Goal: Task Accomplishment & Management: Manage account settings

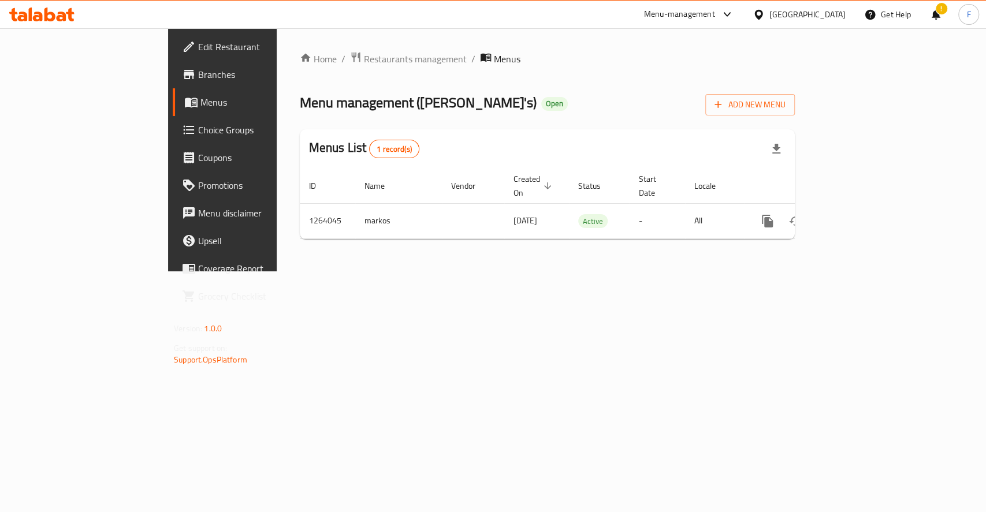
click at [200, 99] on span "Menus" at bounding box center [261, 102] width 123 height 14
click at [200, 101] on span "Menus" at bounding box center [261, 102] width 123 height 14
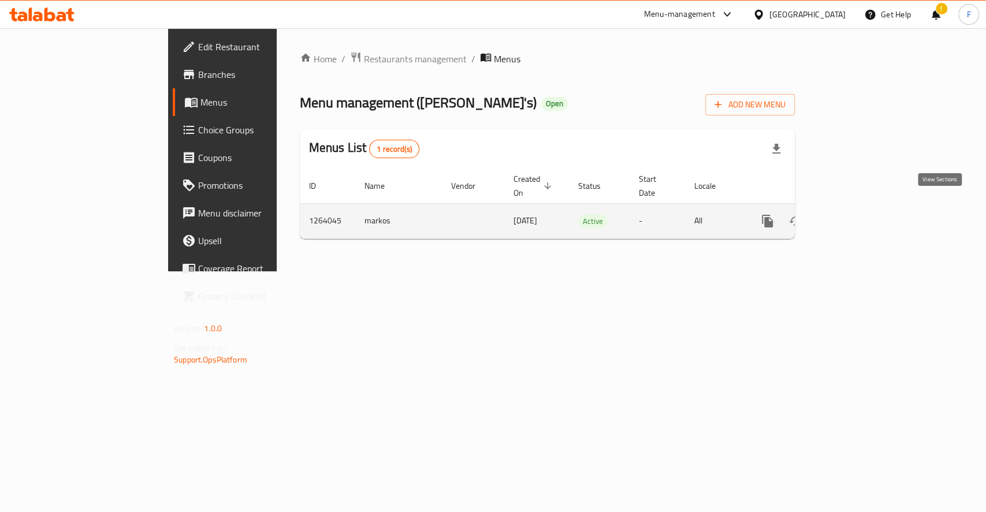
click at [858, 214] on icon "enhanced table" at bounding box center [851, 221] width 14 height 14
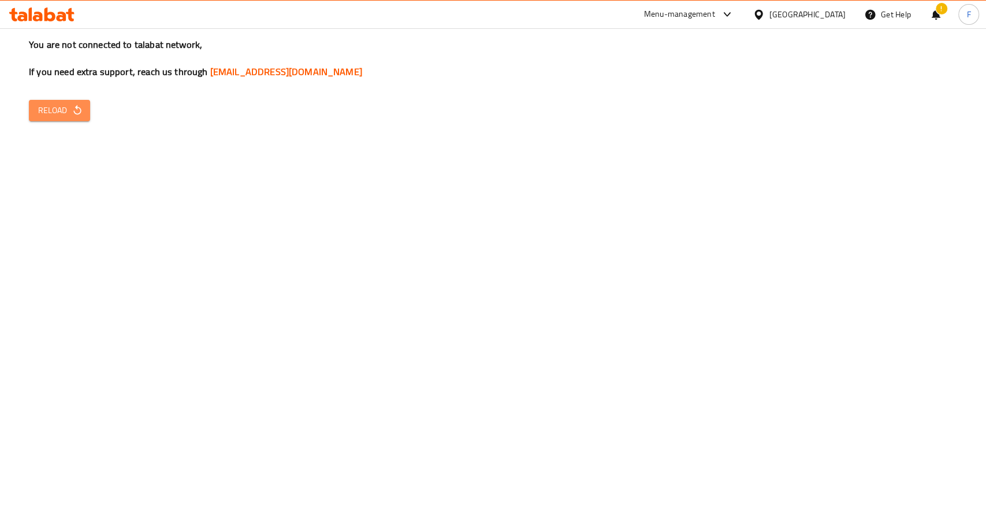
click at [73, 115] on icon "button" at bounding box center [78, 111] width 12 height 12
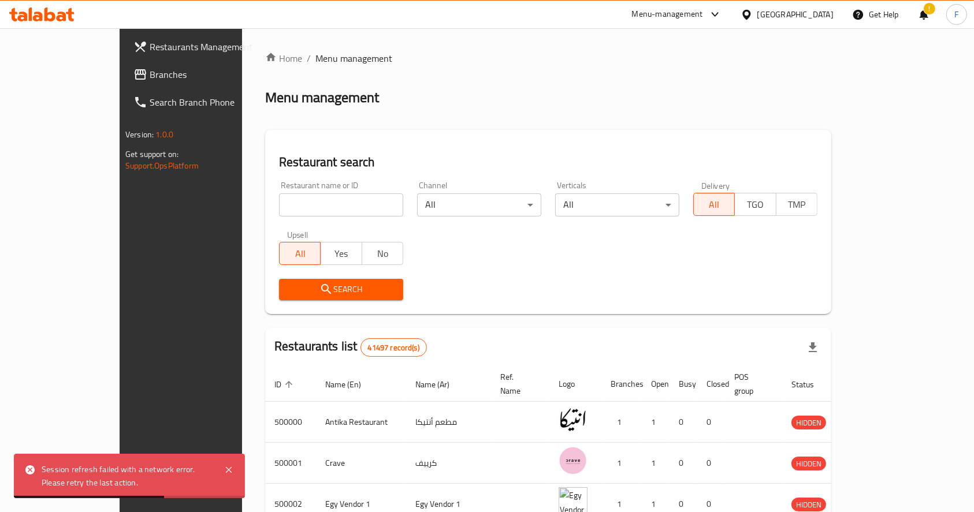
click at [66, 15] on icon at bounding box center [41, 15] width 65 height 14
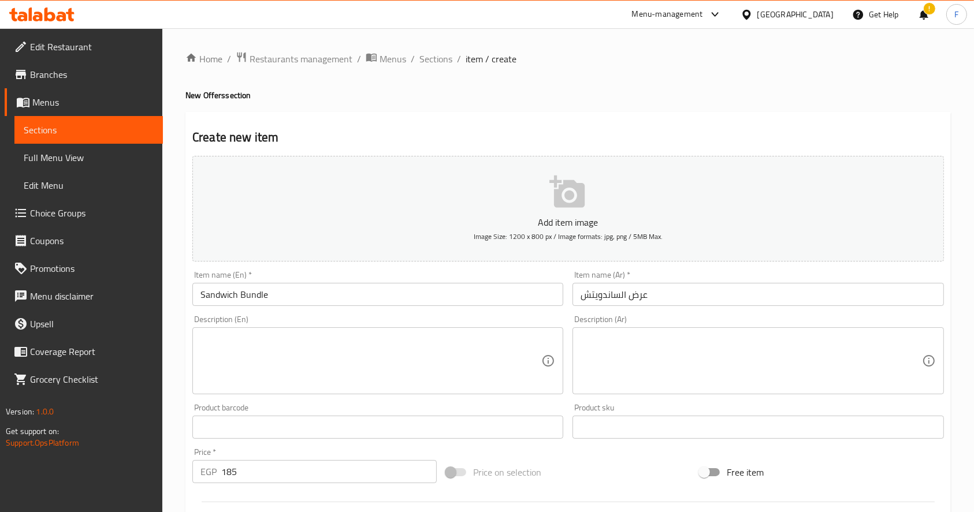
click at [51, 14] on icon at bounding box center [49, 15] width 11 height 14
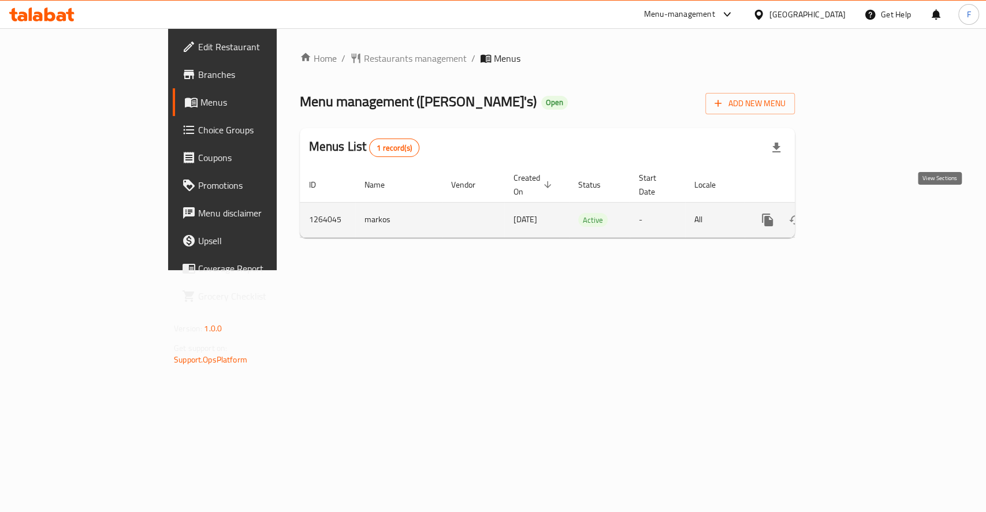
click at [858, 213] on icon "enhanced table" at bounding box center [851, 220] width 14 height 14
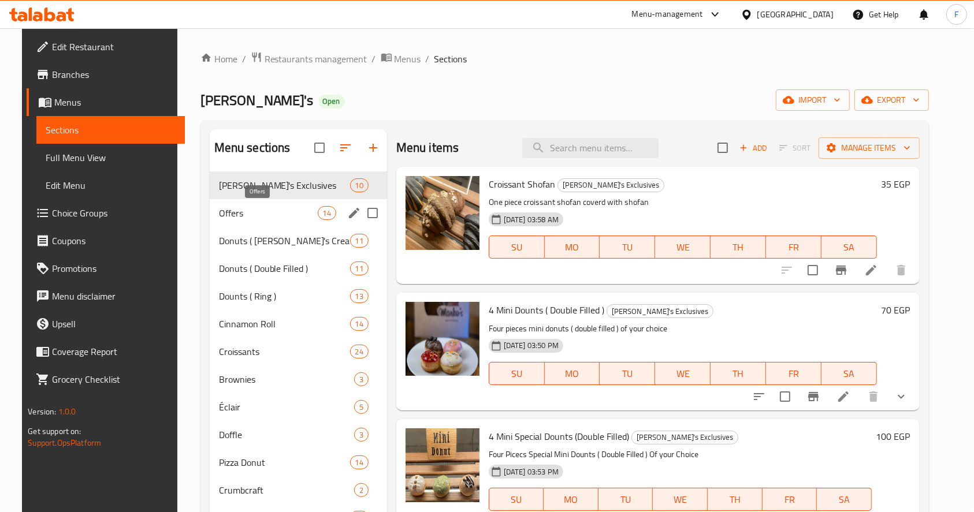
click at [278, 213] on span "Offers" at bounding box center [268, 213] width 99 height 14
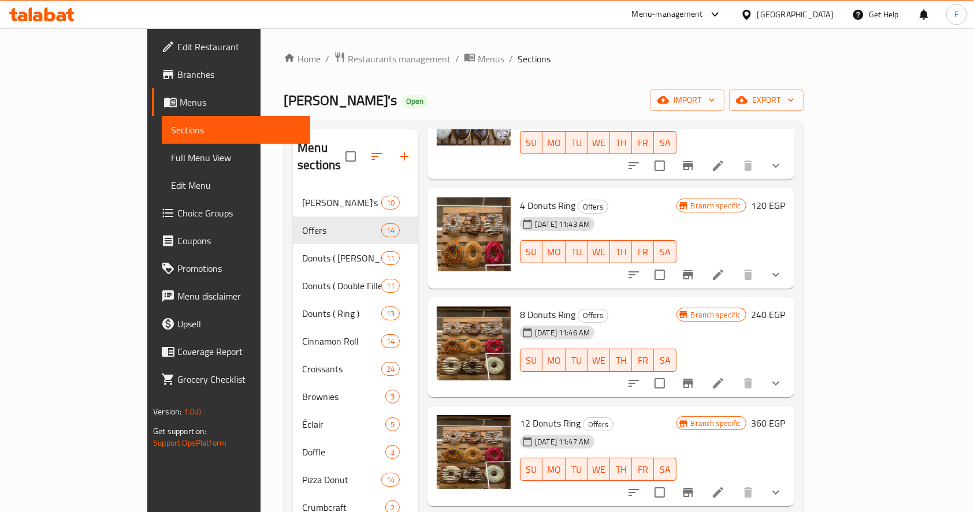
scroll to position [375, 0]
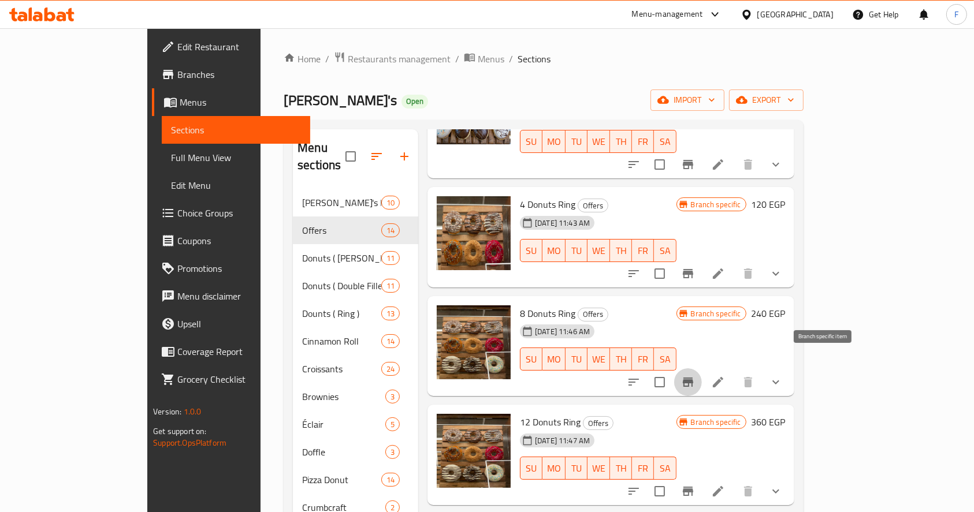
click at [695, 375] on icon "Branch-specific-item" at bounding box center [688, 382] width 14 height 14
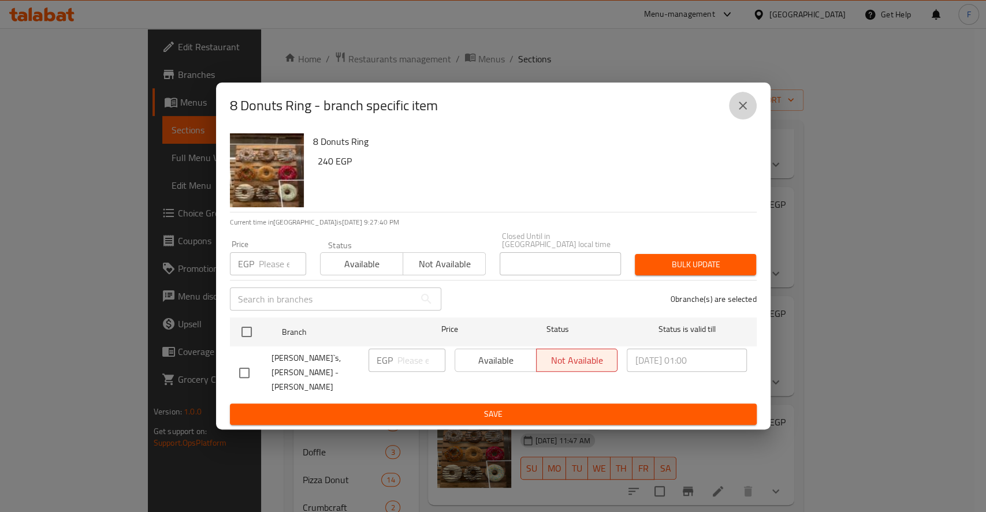
click at [748, 113] on icon "close" at bounding box center [743, 106] width 14 height 14
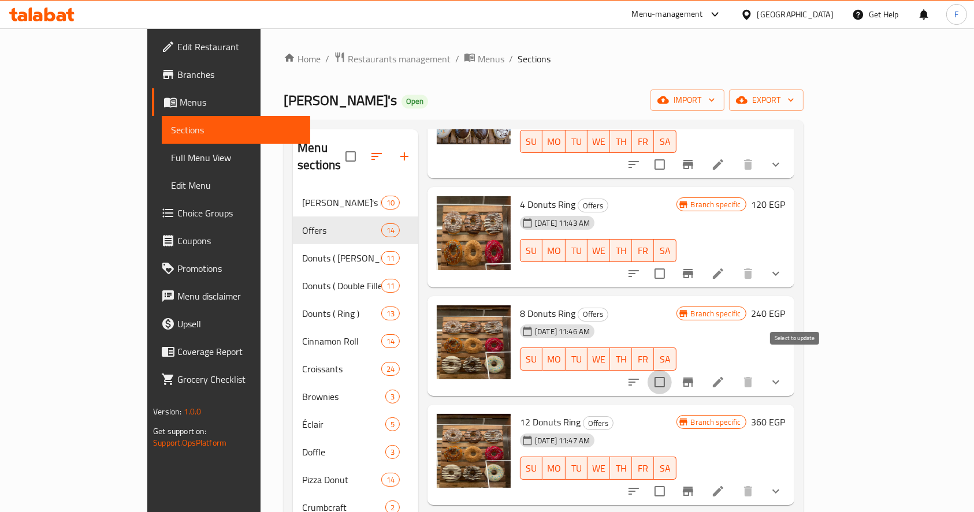
click at [672, 370] on input "checkbox" at bounding box center [659, 382] width 24 height 24
checkbox input "true"
click at [672, 262] on input "checkbox" at bounding box center [659, 274] width 24 height 24
checkbox input "true"
click at [672, 479] on input "checkbox" at bounding box center [659, 491] width 24 height 24
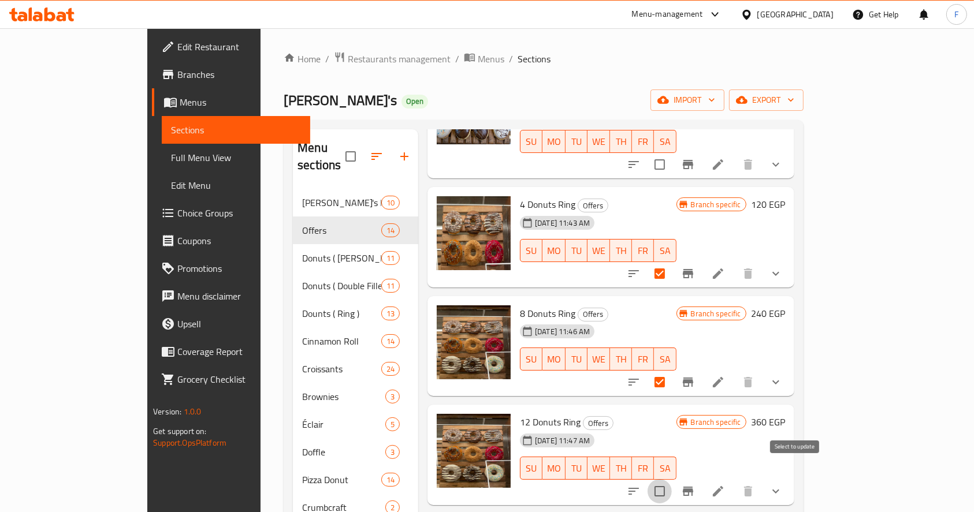
checkbox input "true"
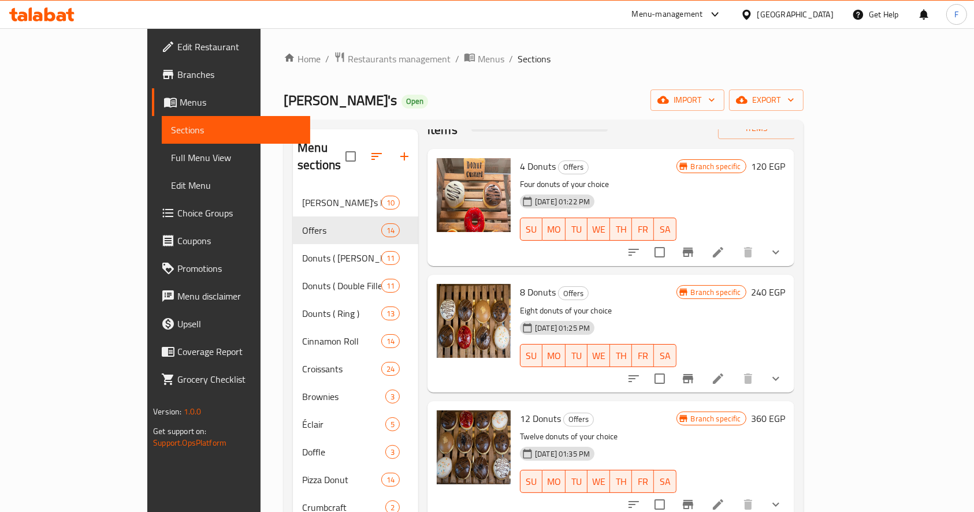
scroll to position [0, 0]
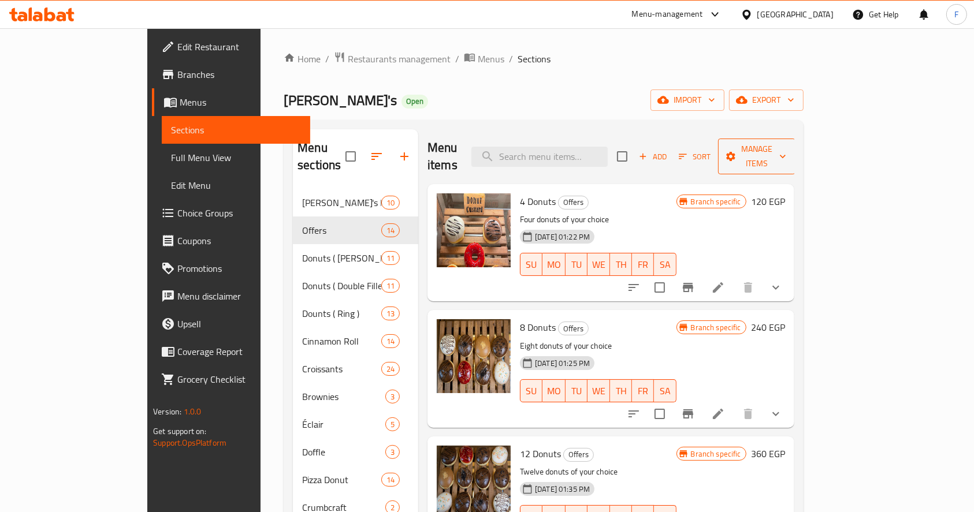
click at [786, 146] on span "Manage items" at bounding box center [756, 156] width 59 height 29
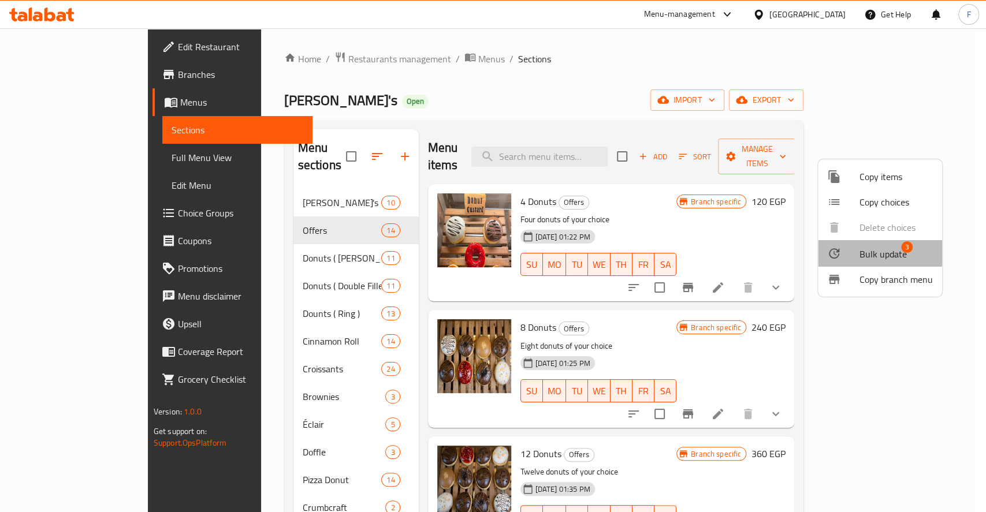
click at [853, 247] on div at bounding box center [843, 254] width 32 height 14
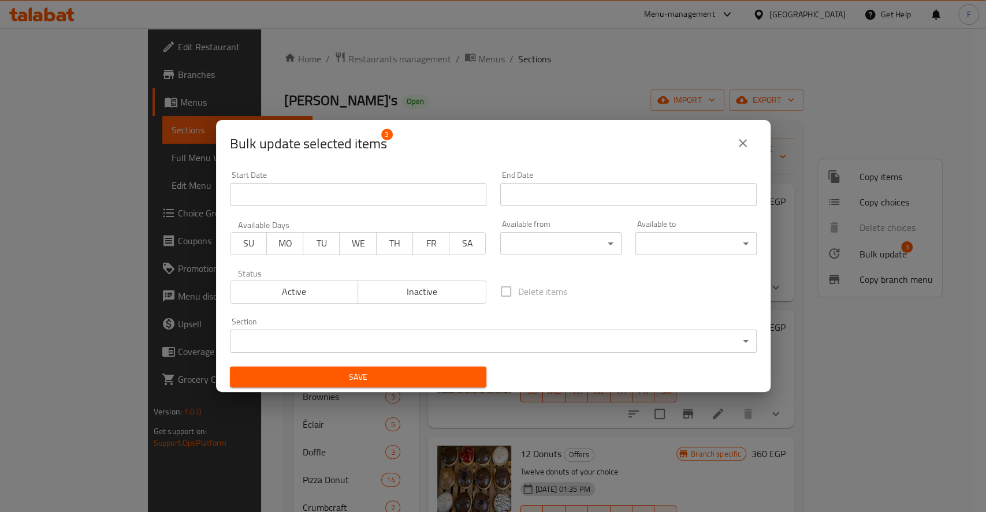
click at [260, 290] on span "Active" at bounding box center [294, 292] width 119 height 17
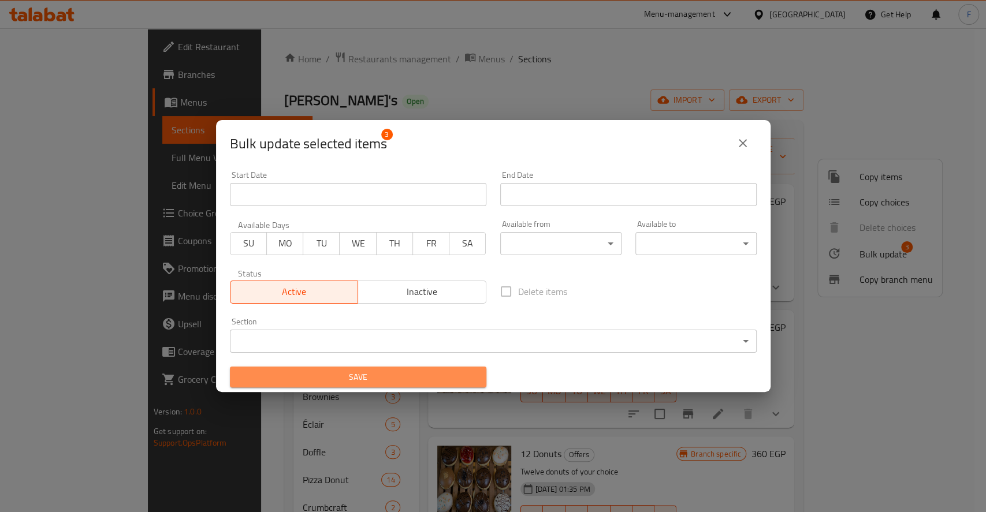
click at [379, 377] on span "Save" at bounding box center [358, 377] width 238 height 14
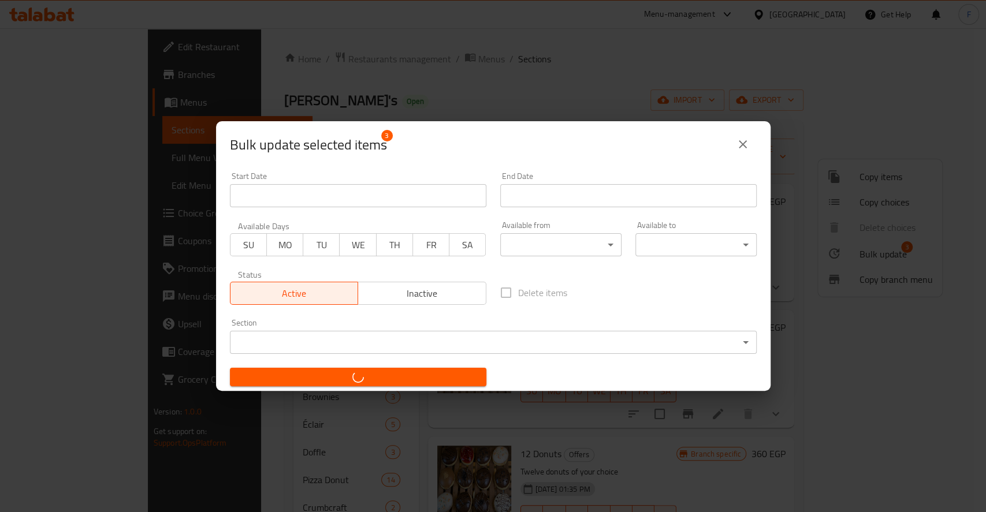
checkbox input "false"
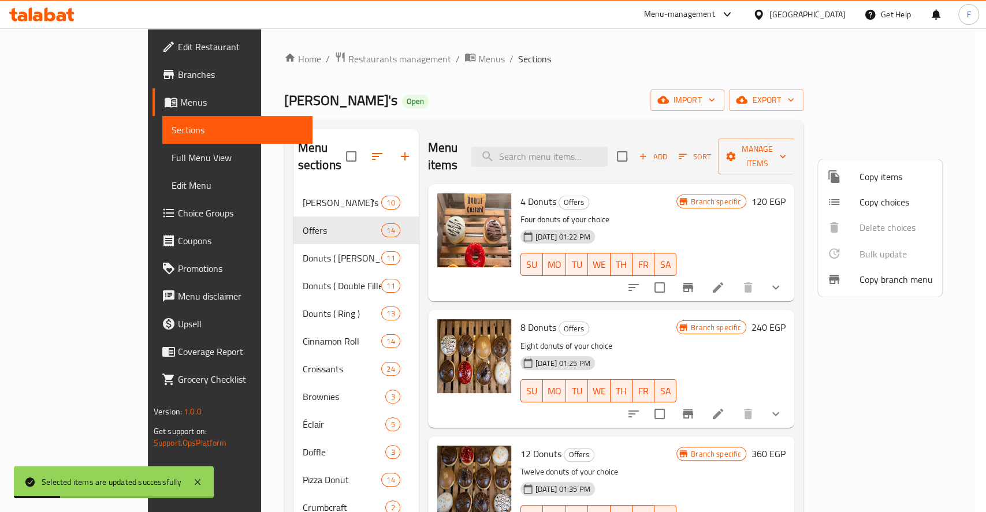
click at [614, 114] on div at bounding box center [493, 256] width 986 height 512
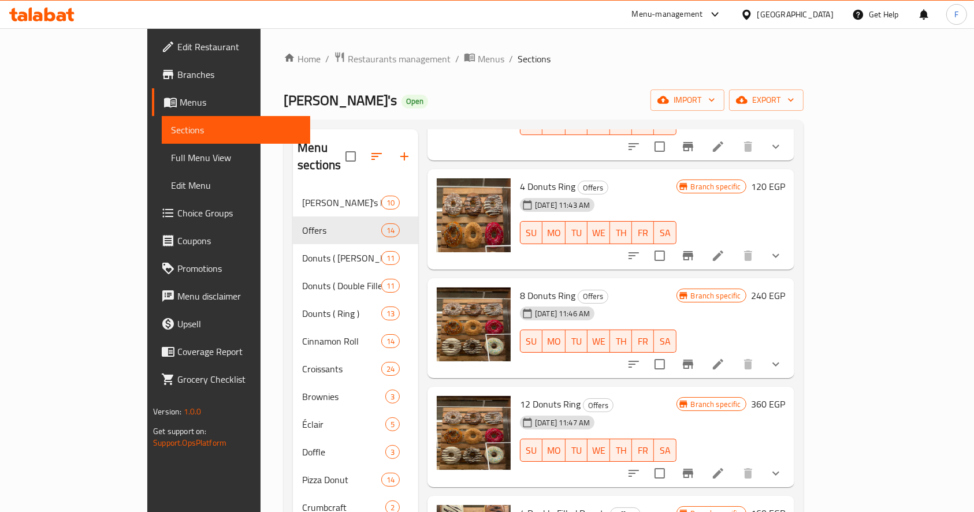
scroll to position [394, 0]
click at [695, 248] on icon "Branch-specific-item" at bounding box center [688, 255] width 14 height 14
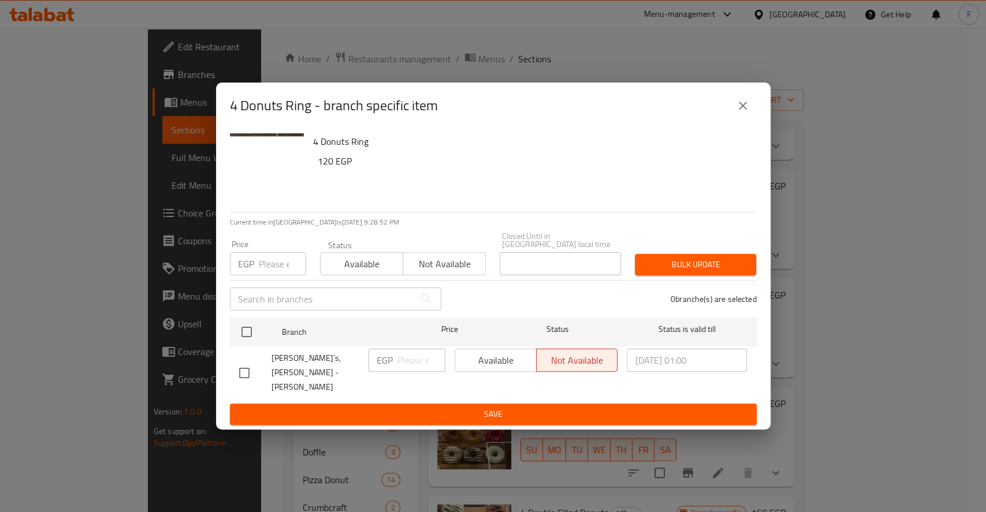
click at [482, 364] on div "Available Not available" at bounding box center [536, 360] width 163 height 23
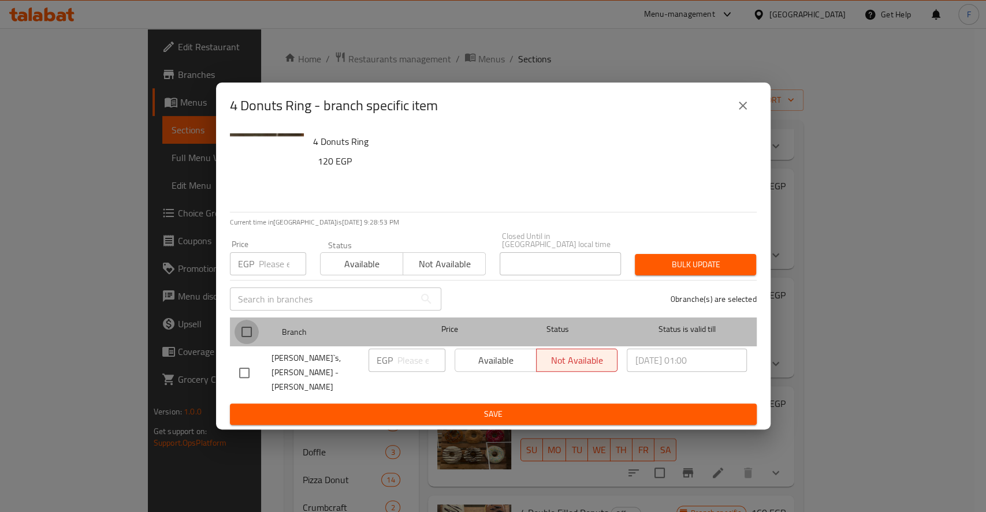
click at [241, 335] on input "checkbox" at bounding box center [246, 332] width 24 height 24
checkbox input "true"
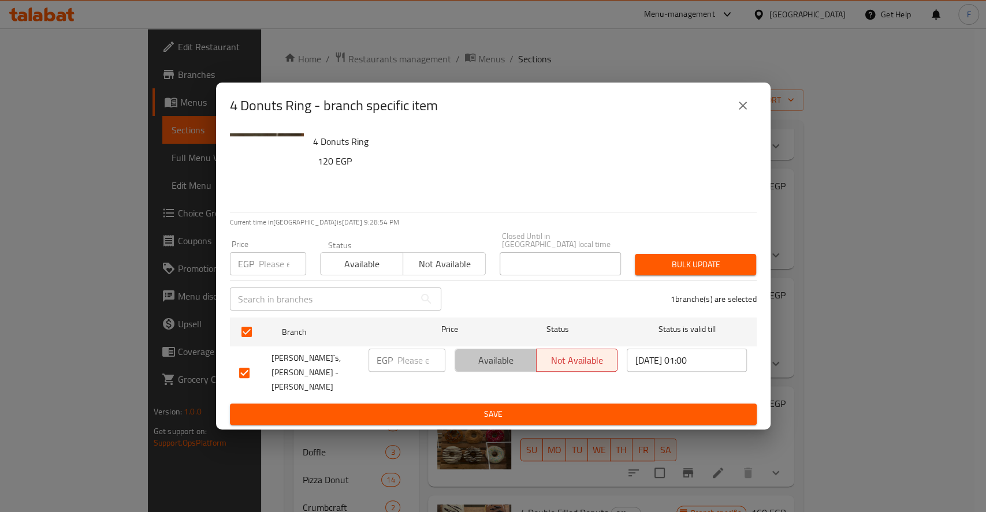
click at [482, 368] on span "Available" at bounding box center [496, 360] width 72 height 17
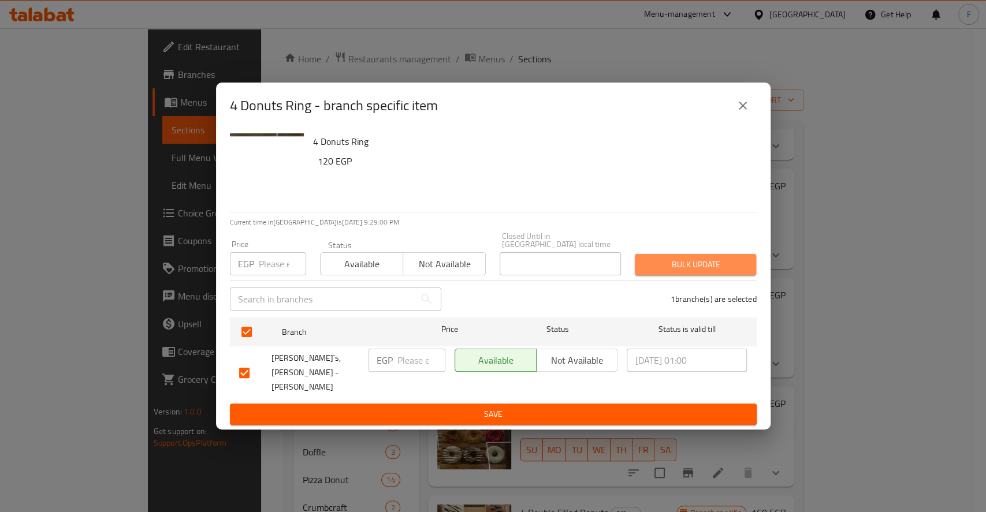
click at [683, 269] on span "Bulk update" at bounding box center [695, 265] width 103 height 14
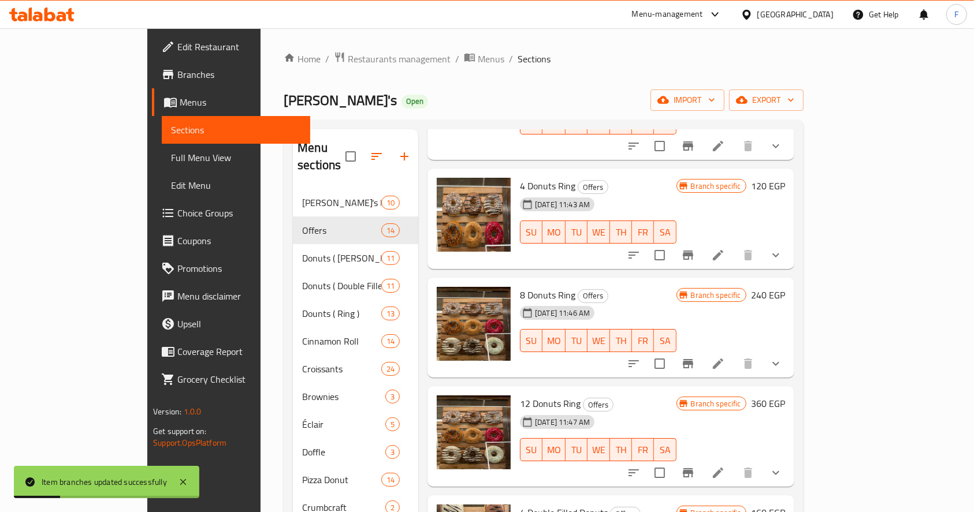
click at [693, 251] on icon "Branch-specific-item" at bounding box center [688, 255] width 10 height 9
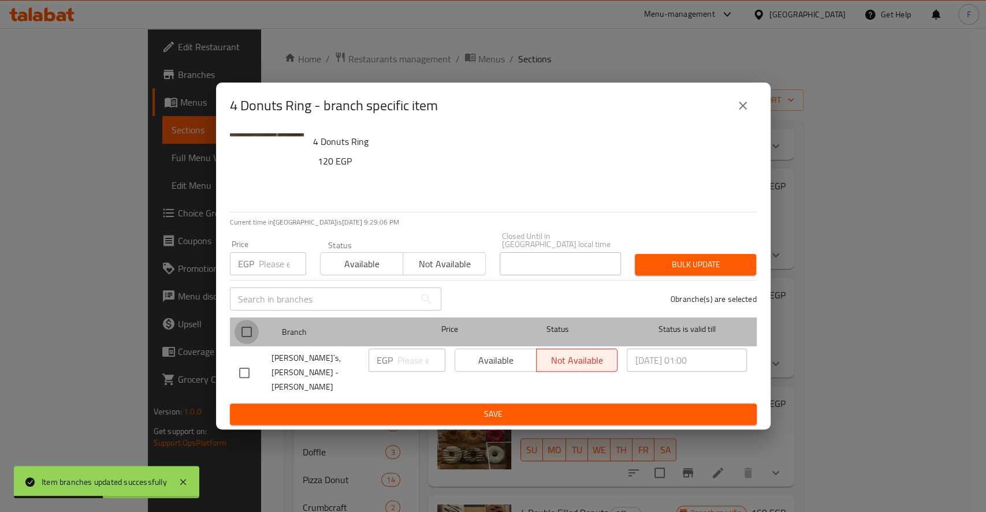
click at [249, 340] on input "checkbox" at bounding box center [246, 332] width 24 height 24
checkbox input "true"
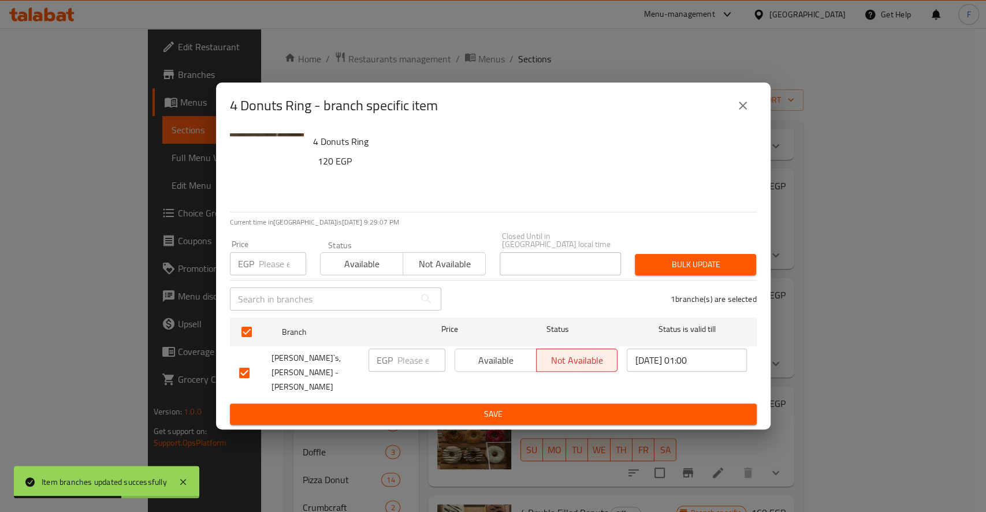
click at [462, 372] on button "Available" at bounding box center [496, 360] width 82 height 23
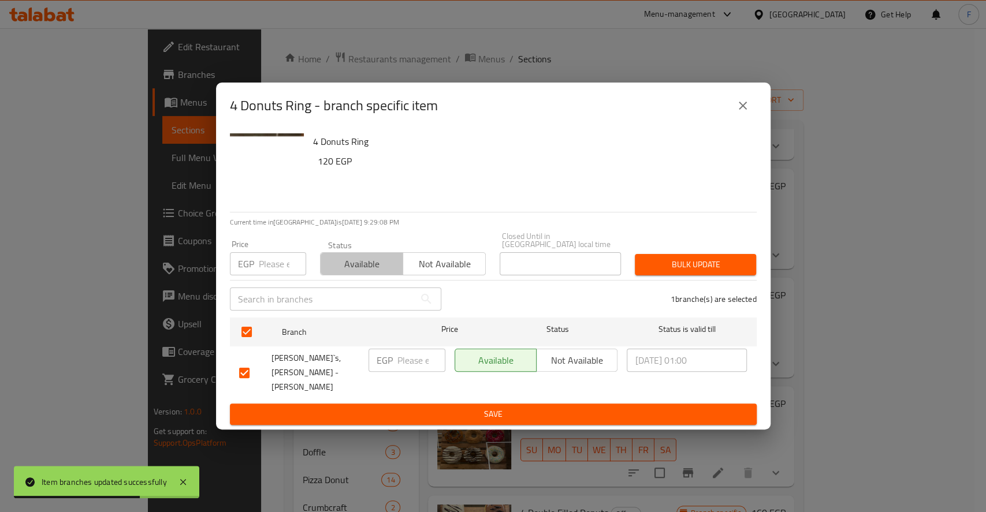
click at [355, 275] on button "Available" at bounding box center [361, 263] width 83 height 23
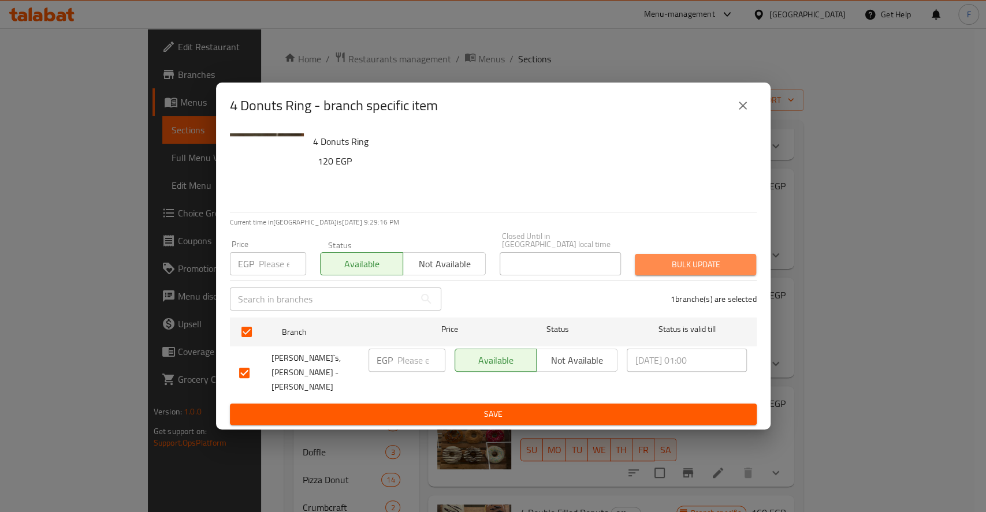
click at [693, 269] on span "Bulk update" at bounding box center [695, 265] width 103 height 14
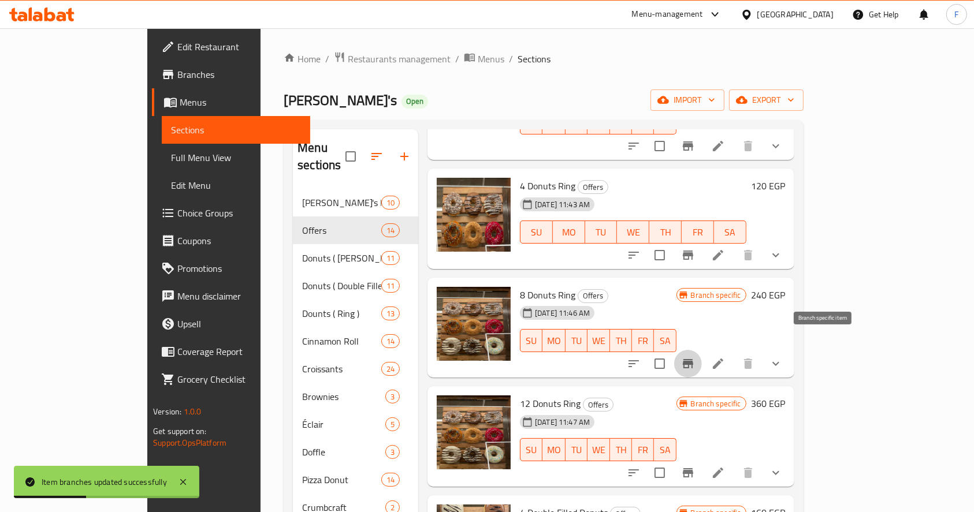
click at [693, 359] on icon "Branch-specific-item" at bounding box center [688, 363] width 10 height 9
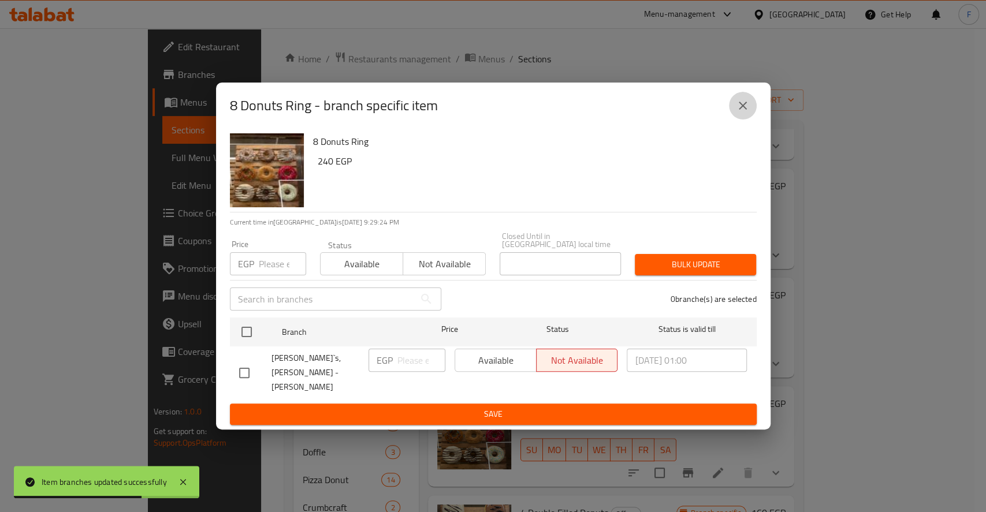
click at [741, 120] on button "close" at bounding box center [743, 106] width 28 height 28
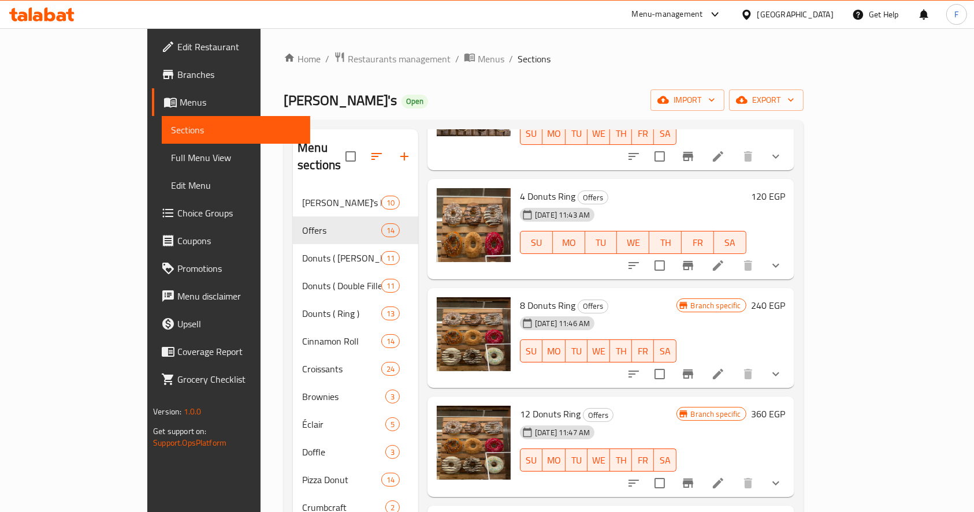
scroll to position [391, 0]
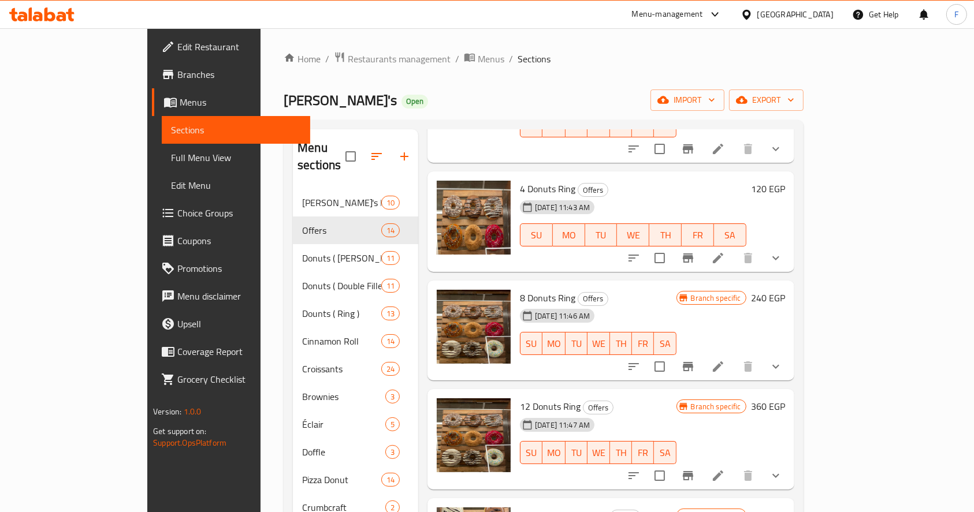
click at [693, 362] on icon "Branch-specific-item" at bounding box center [688, 366] width 10 height 9
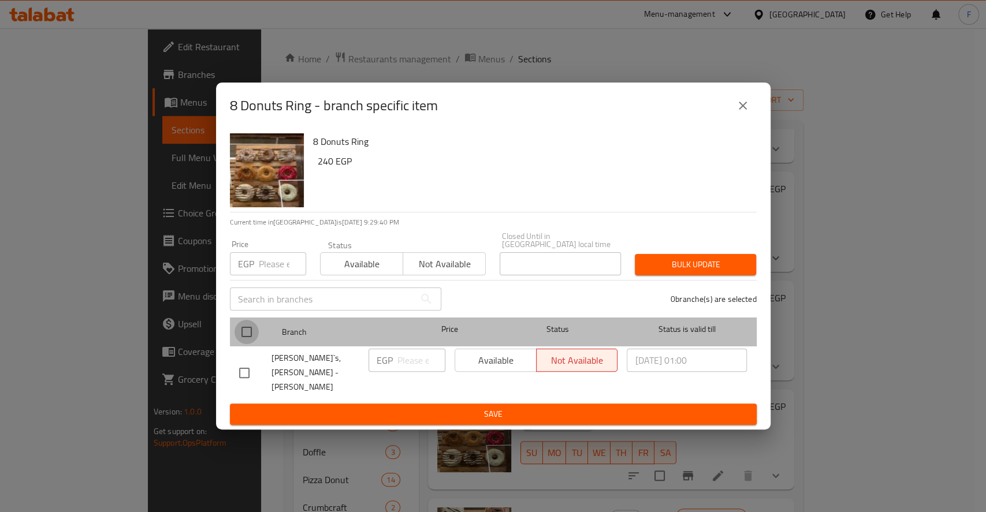
click at [248, 338] on input "checkbox" at bounding box center [246, 332] width 24 height 24
checkbox input "true"
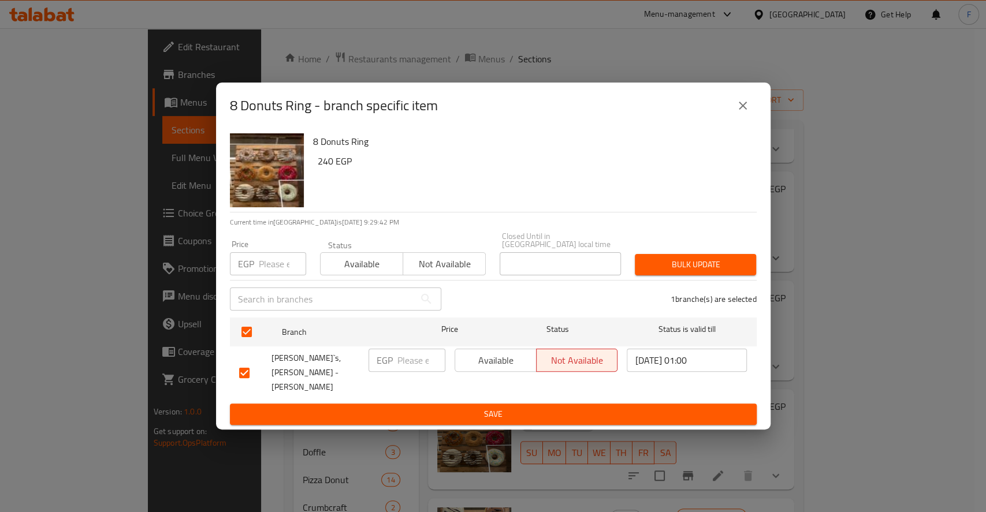
click at [373, 266] on span "Available" at bounding box center [361, 264] width 73 height 17
click at [504, 372] on button "Available" at bounding box center [496, 360] width 82 height 23
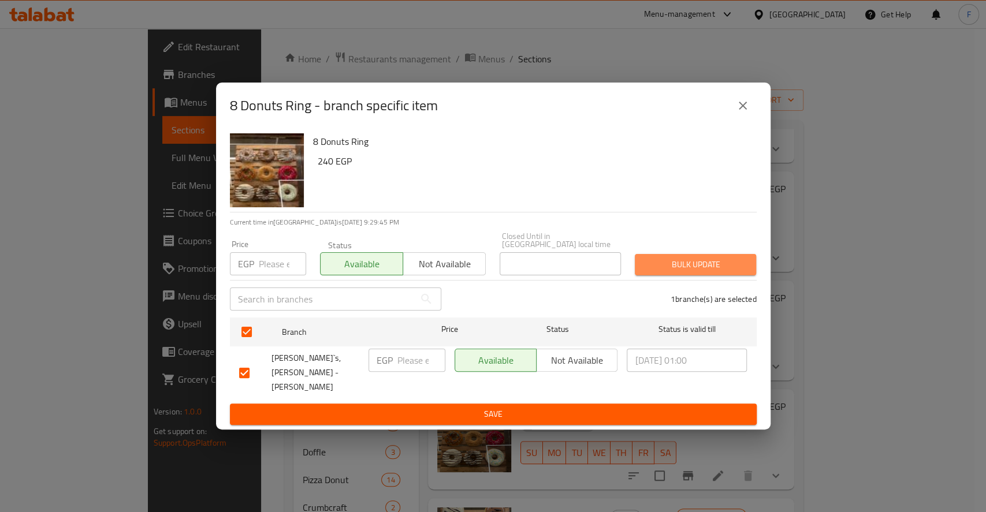
click at [685, 265] on span "Bulk update" at bounding box center [695, 265] width 103 height 14
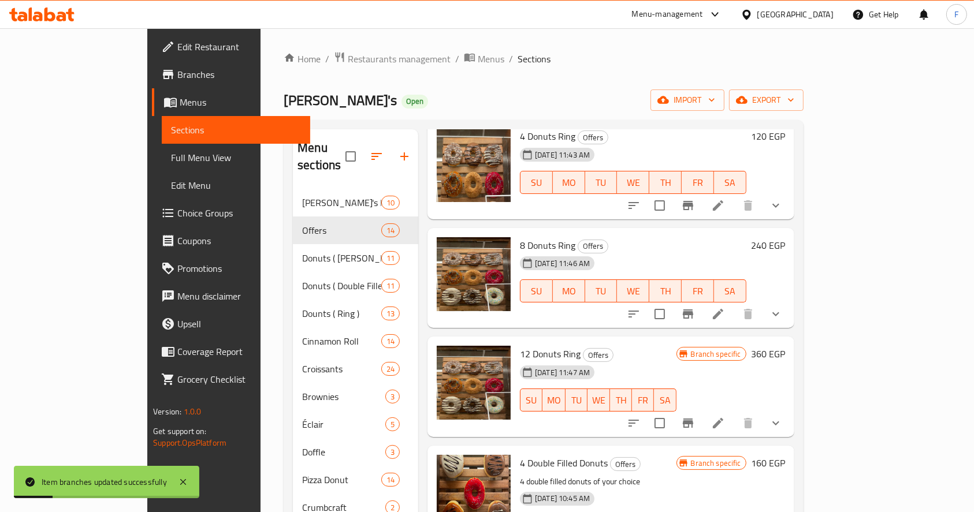
scroll to position [460, 0]
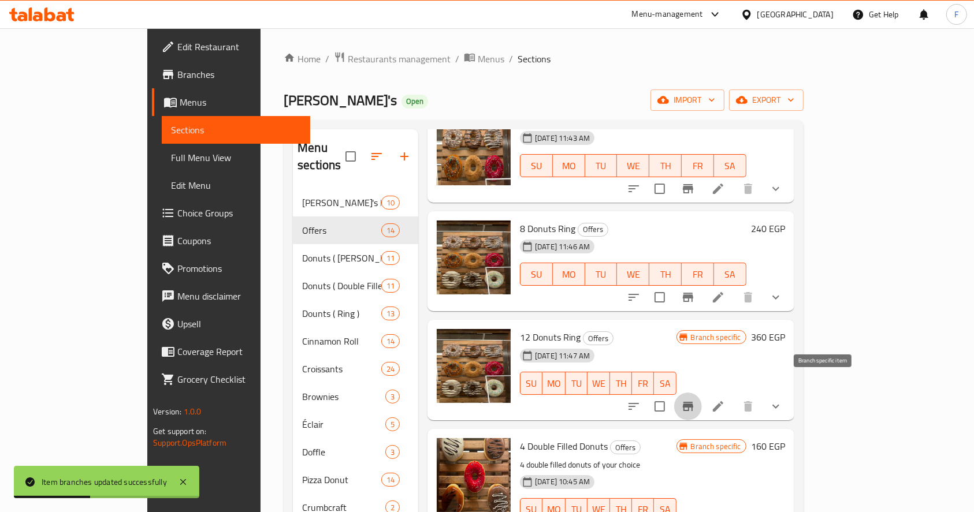
click at [693, 402] on icon "Branch-specific-item" at bounding box center [688, 406] width 10 height 9
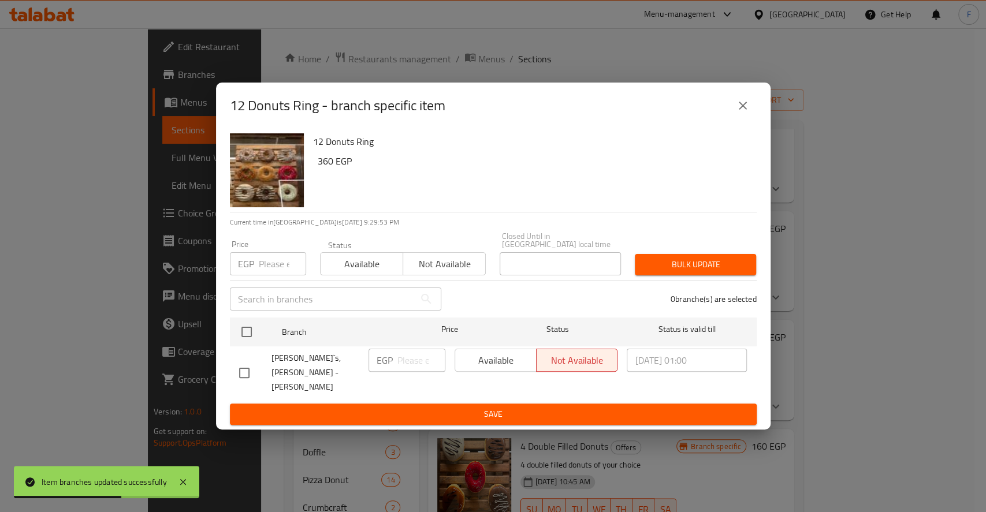
click at [475, 358] on div "Available Not available" at bounding box center [536, 360] width 163 height 23
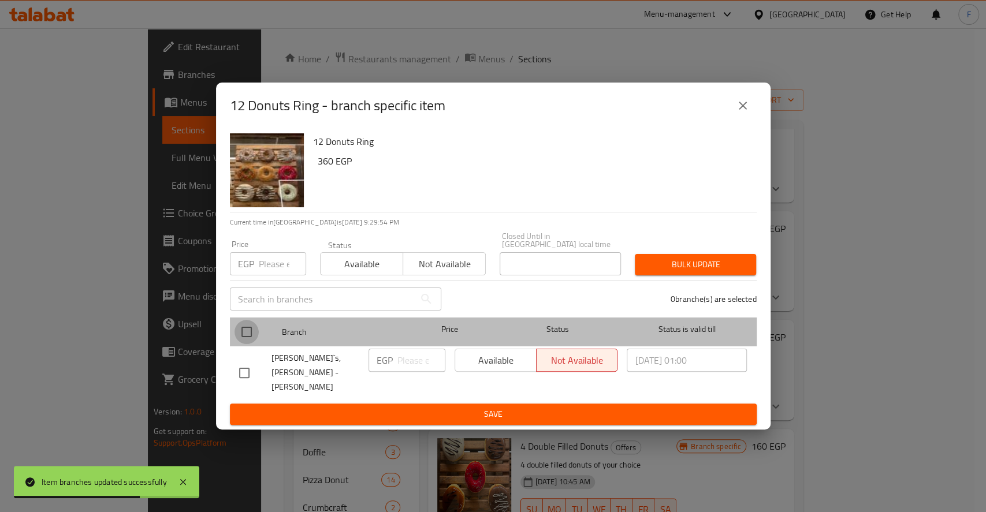
click at [257, 329] on input "checkbox" at bounding box center [246, 332] width 24 height 24
checkbox input "true"
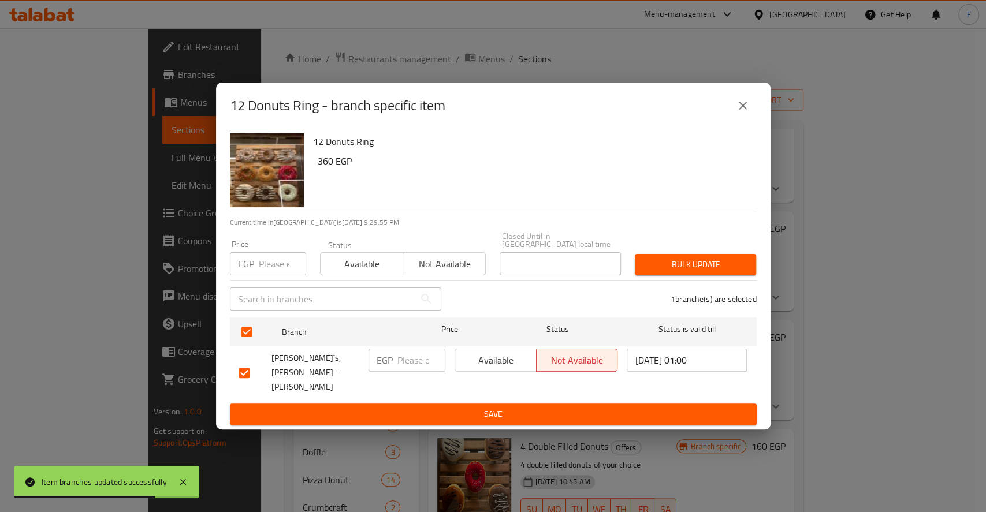
click at [450, 368] on div "Available Not available" at bounding box center [536, 372] width 173 height 57
click at [477, 364] on span "Available" at bounding box center [496, 360] width 72 height 17
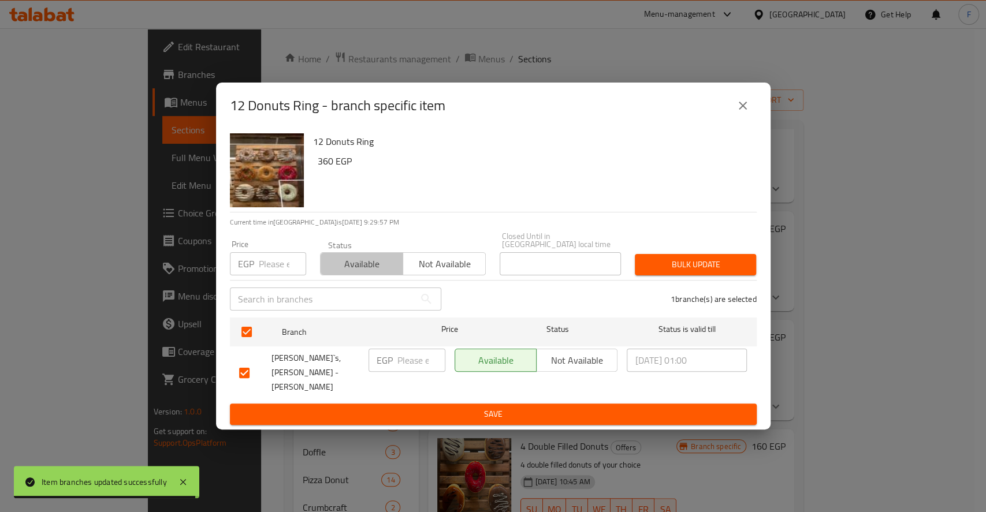
click at [379, 270] on span "Available" at bounding box center [361, 264] width 73 height 17
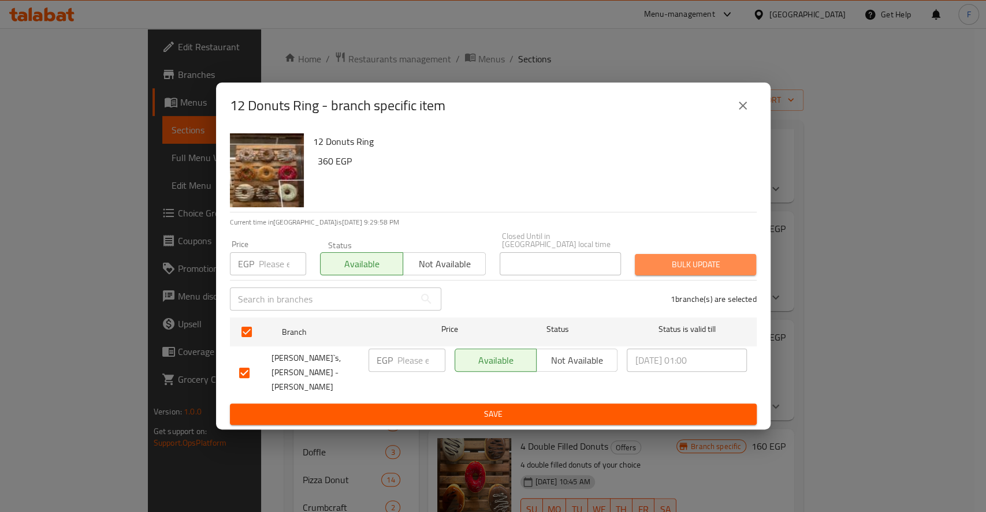
click at [649, 270] on span "Bulk update" at bounding box center [695, 265] width 103 height 14
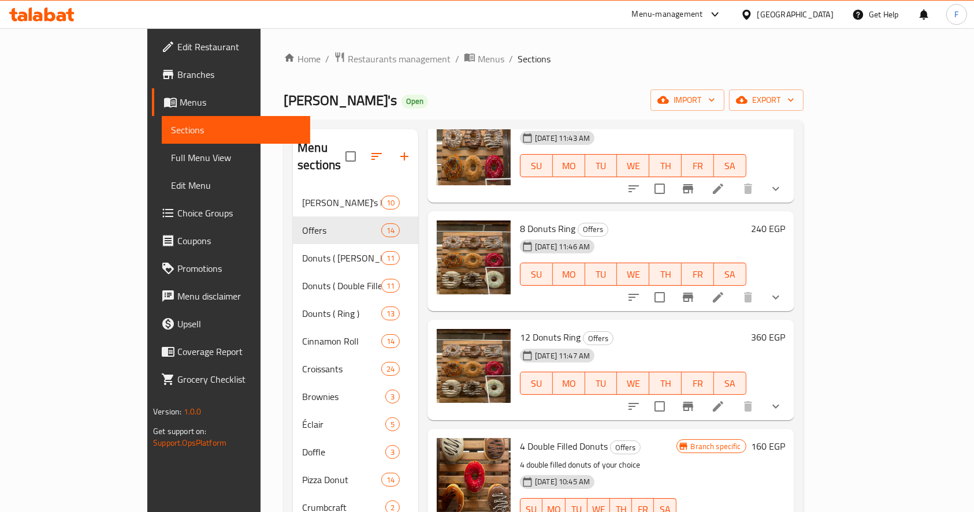
click at [61, 14] on icon at bounding box center [41, 15] width 65 height 14
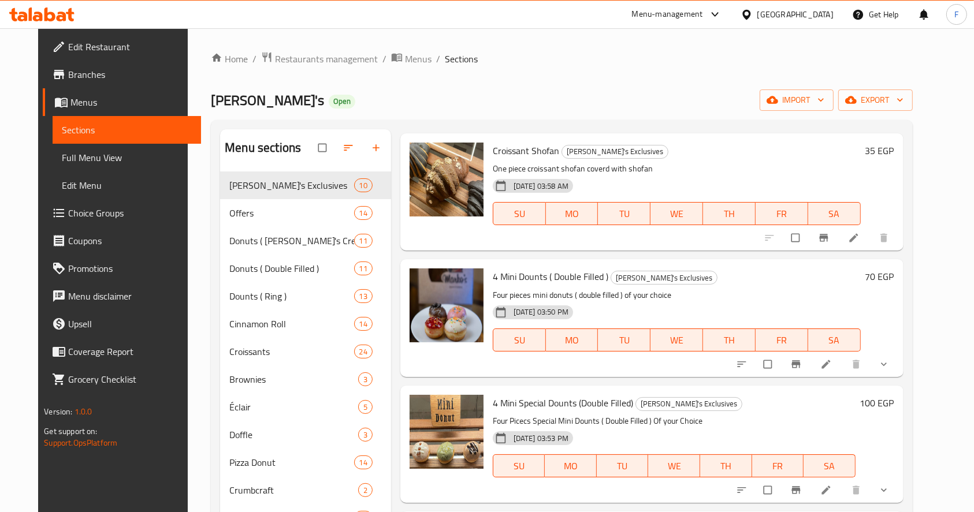
scroll to position [23, 0]
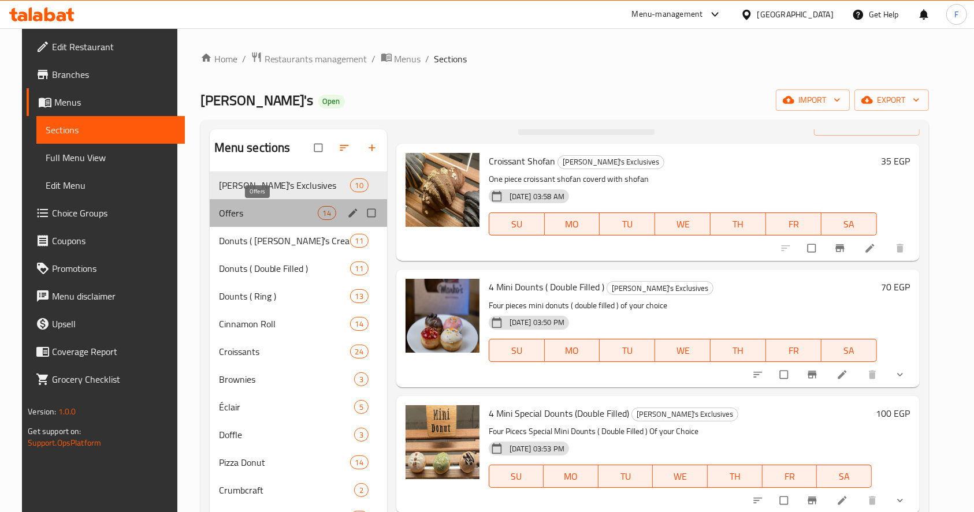
click at [275, 217] on span "Offers" at bounding box center [268, 213] width 99 height 14
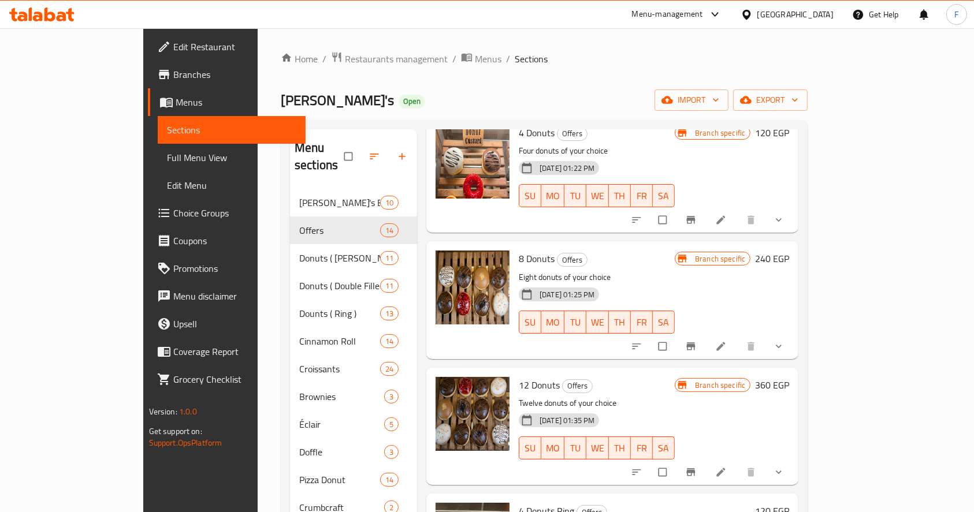
scroll to position [69, 0]
click at [727, 340] on icon at bounding box center [721, 346] width 12 height 12
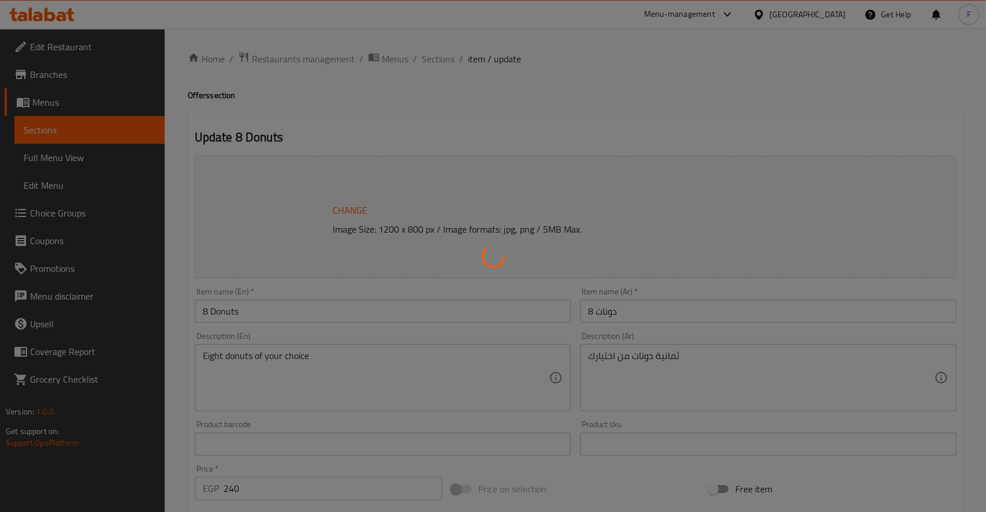
type input "نكهه الدونات الاولى:"
type input "1"
type input "نكهه الدونات الثانية:"
type input "1"
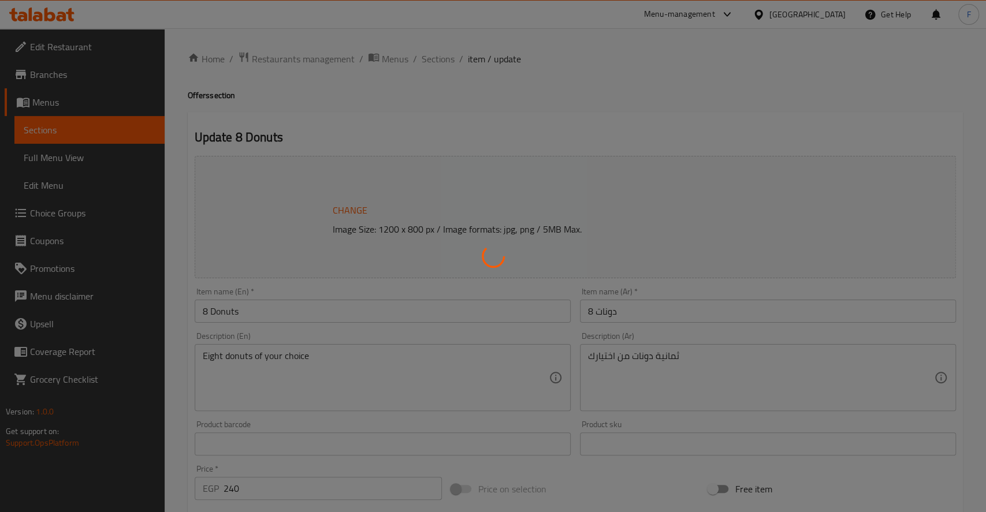
type input "1"
type input "نكهه الدونات الثالثة:"
type input "1"
type input "نكهه الدونات الرابعة:"
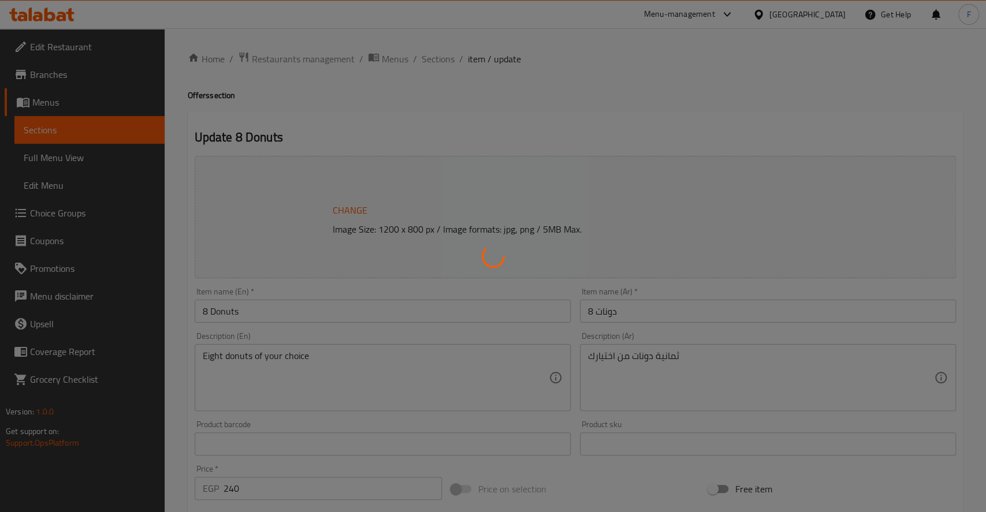
type input "1"
type input "نكهه الدونات الخامسة:"
type input "1"
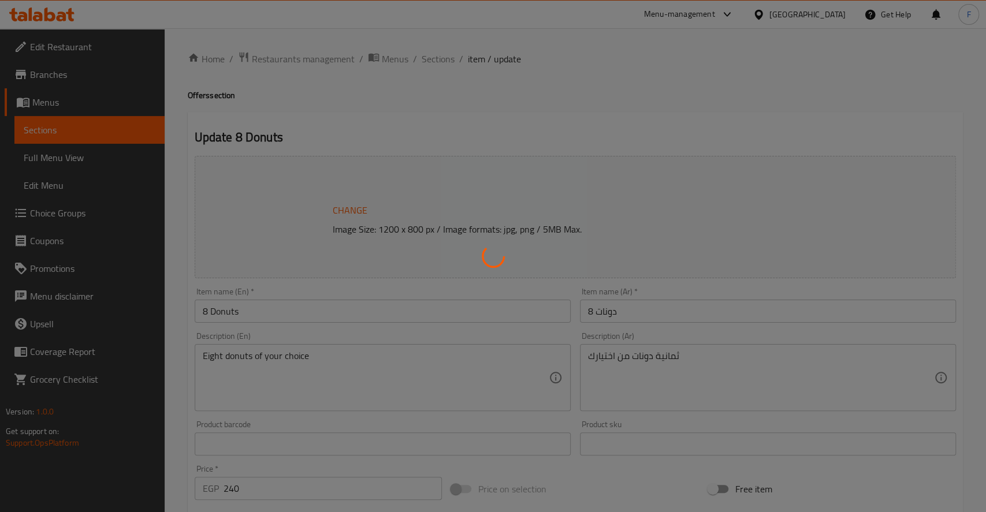
type input "نكهه الدونات السادسة:"
type input "1"
type input "نكهه الدونات السابعة:"
type input "1"
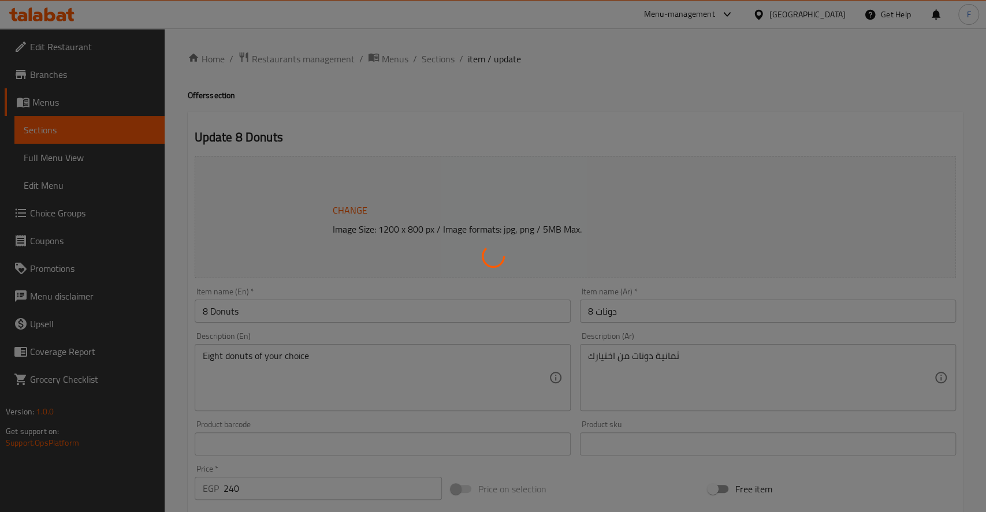
type input "1"
type input "نكهه الدونات الثامنة:"
type input "1"
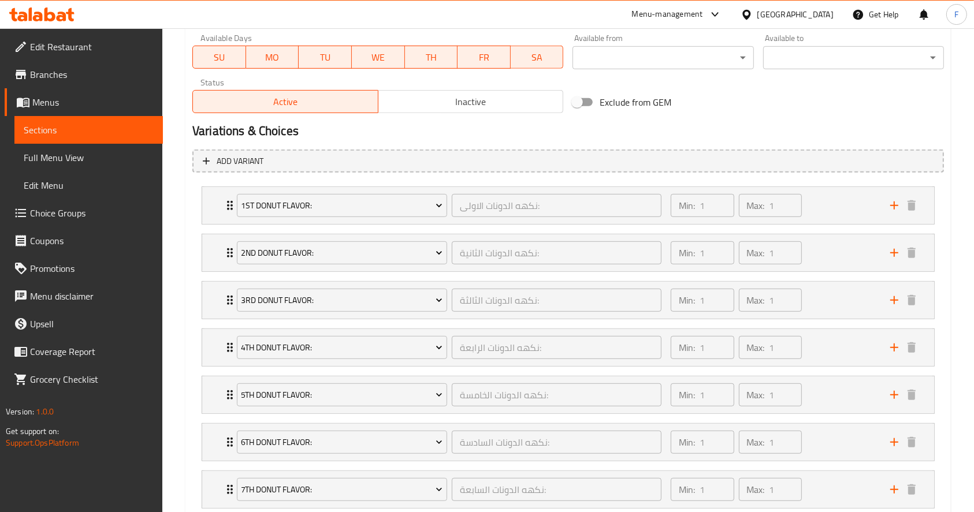
scroll to position [549, 0]
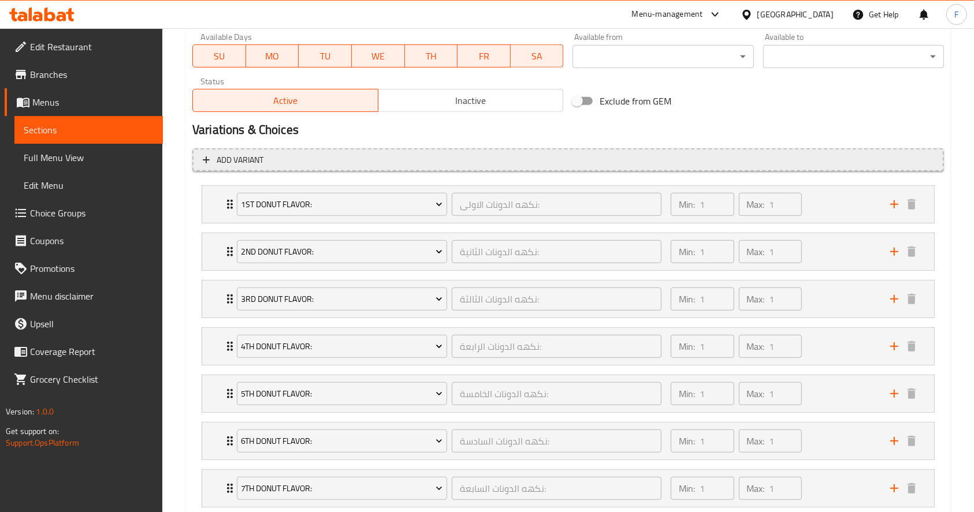
click at [253, 165] on span "Add variant" at bounding box center [240, 160] width 47 height 14
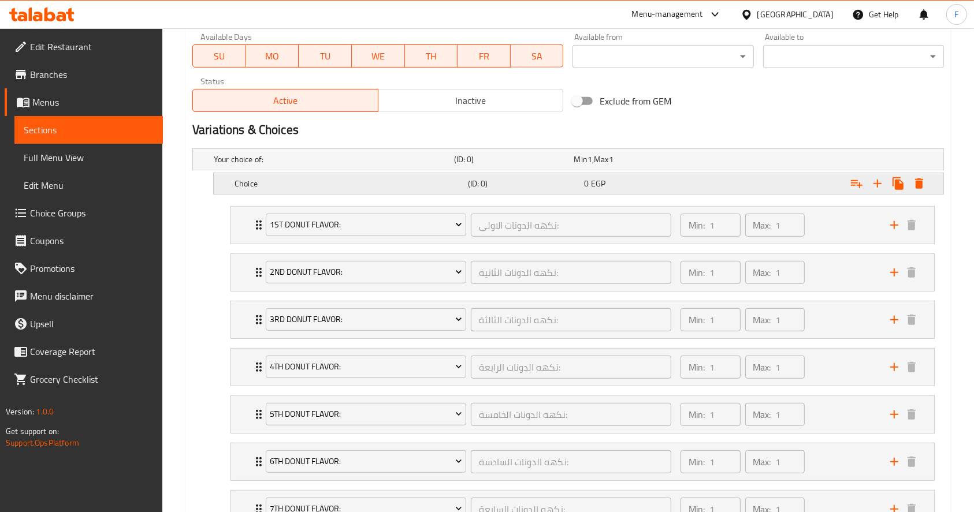
click at [270, 187] on h5 "Choice" at bounding box center [348, 184] width 229 height 12
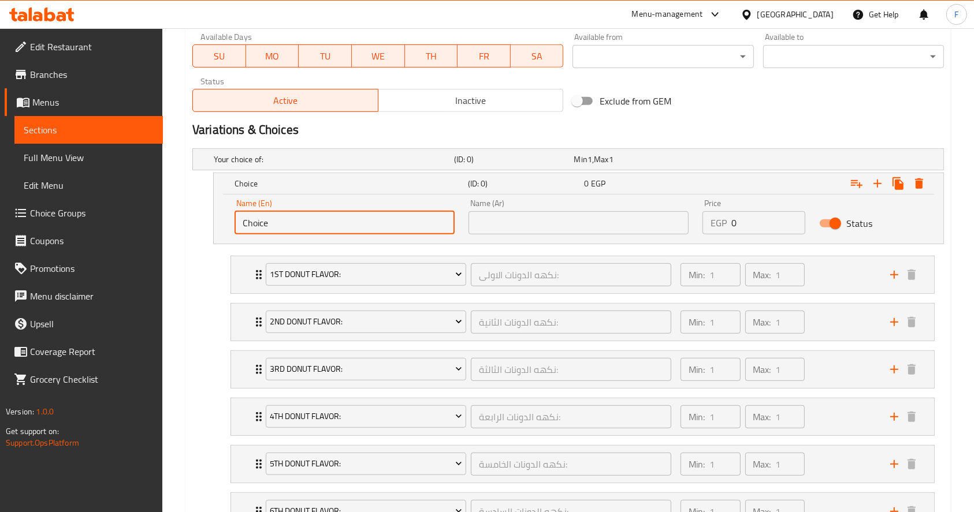
click at [300, 225] on input "Choice" at bounding box center [344, 222] width 220 height 23
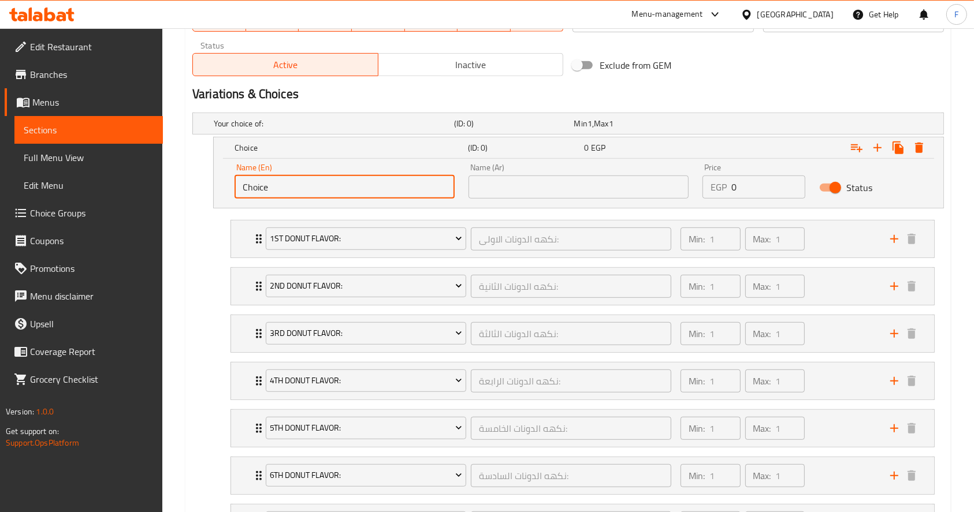
scroll to position [582, 0]
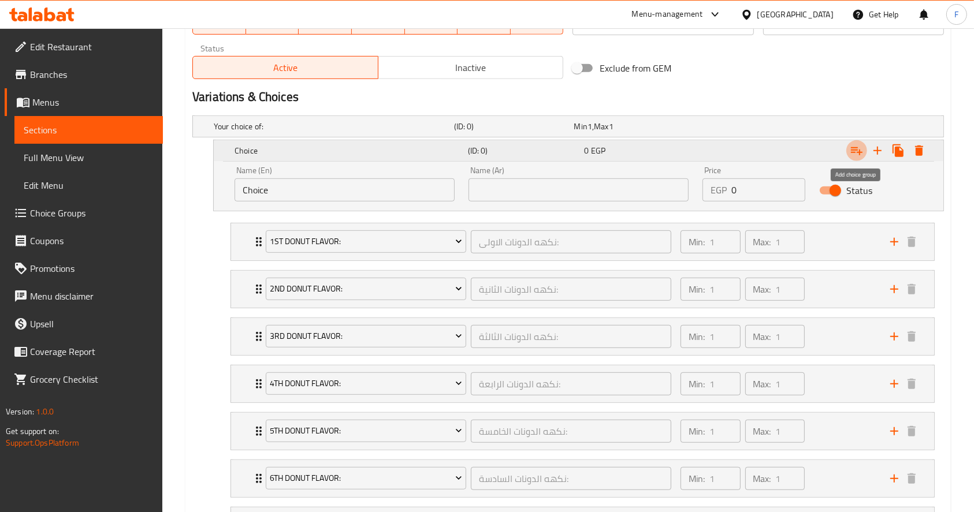
click at [855, 150] on icon "Expand" at bounding box center [857, 151] width 12 height 8
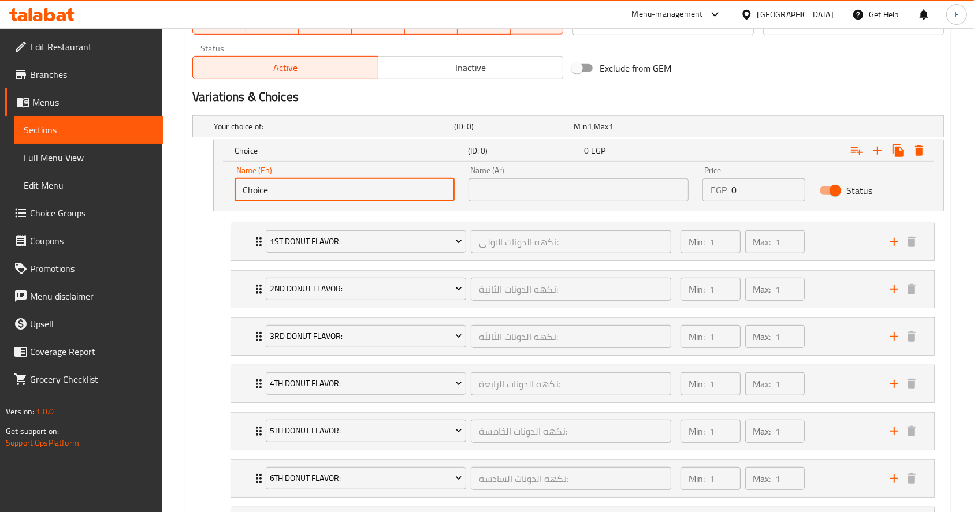
click at [353, 189] on input "Choice" at bounding box center [344, 189] width 220 height 23
click at [915, 152] on icon "Expand" at bounding box center [919, 151] width 14 height 14
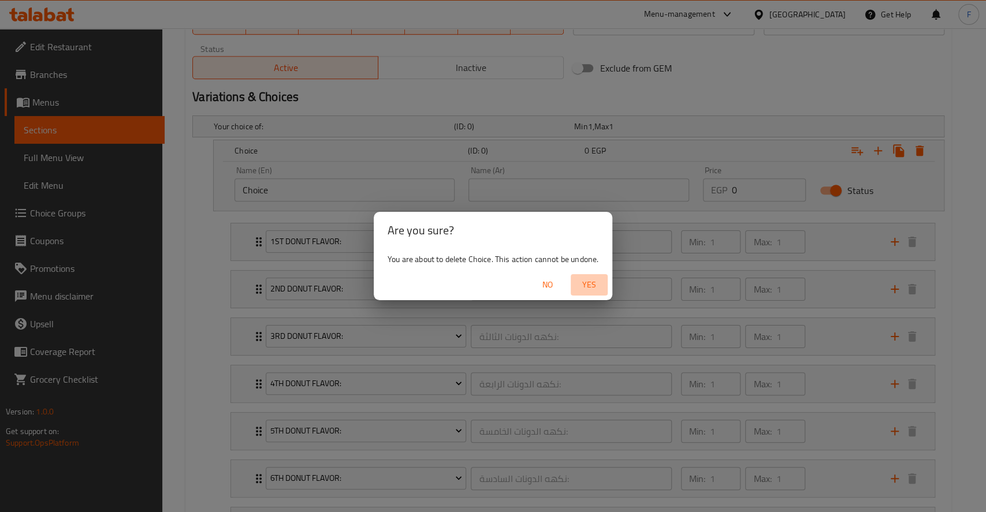
click at [591, 281] on span "Yes" at bounding box center [589, 285] width 28 height 14
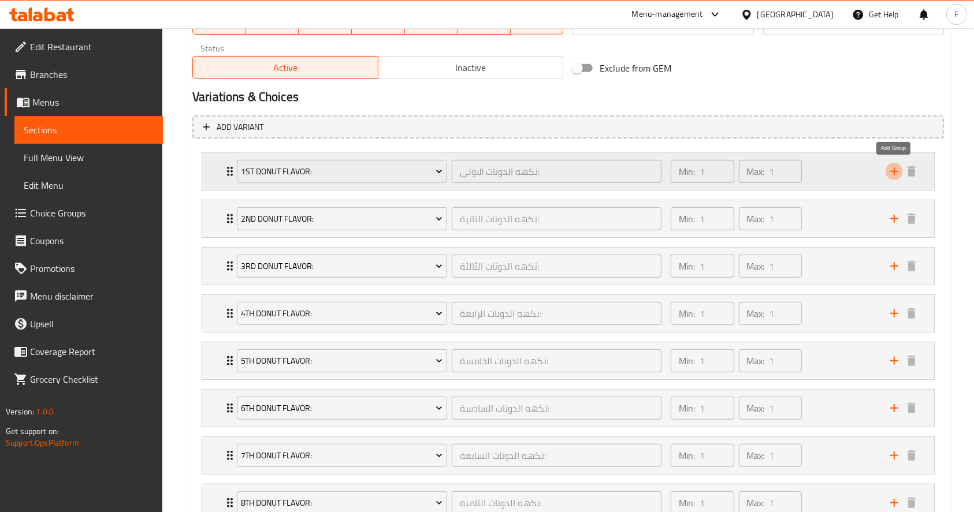
click at [894, 175] on icon "add" at bounding box center [894, 171] width 8 height 8
click at [891, 173] on icon "add" at bounding box center [894, 172] width 14 height 14
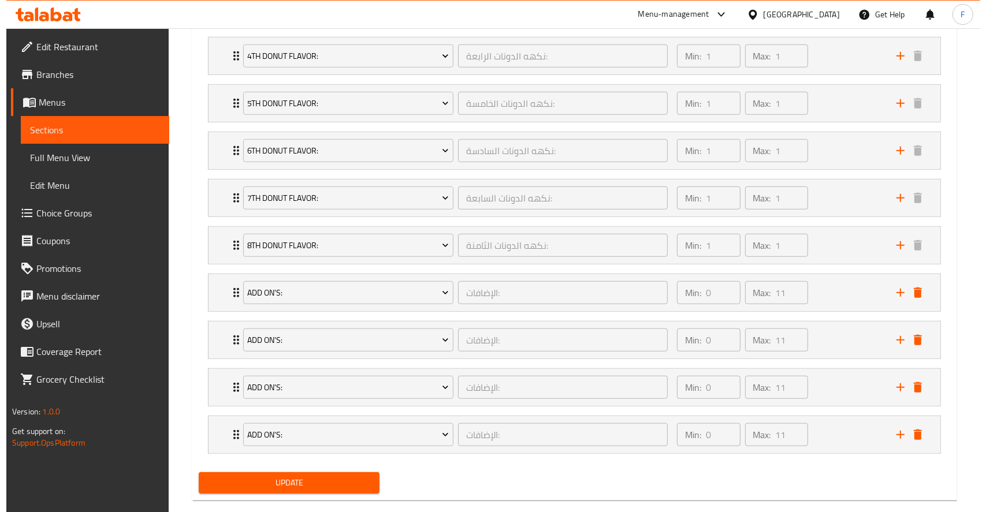
scroll to position [841, 0]
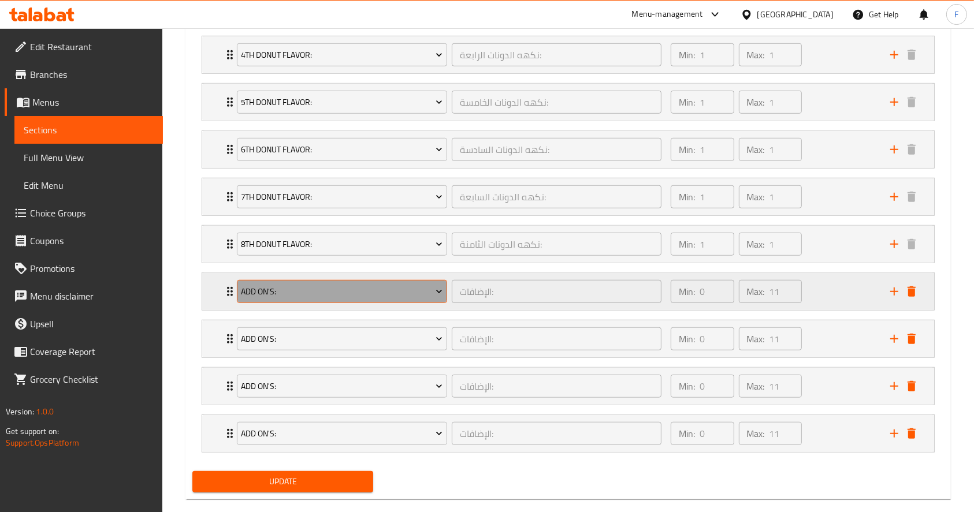
click at [398, 285] on span "Add On's:" at bounding box center [342, 292] width 202 height 14
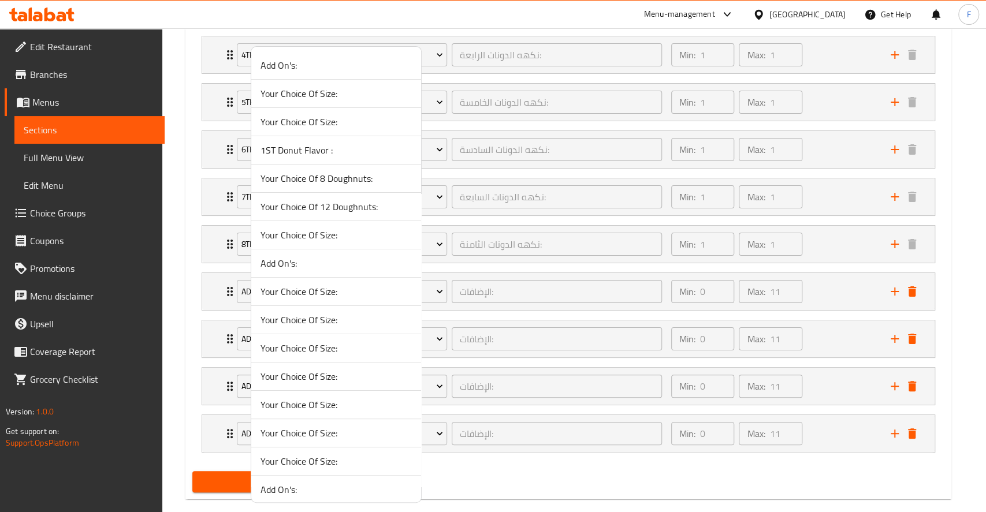
click at [181, 229] on div at bounding box center [493, 256] width 986 height 512
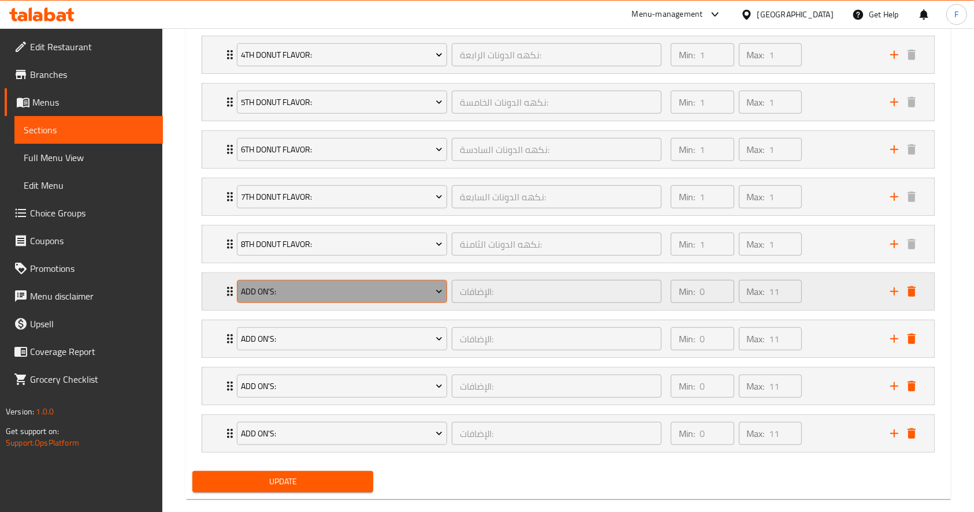
click at [325, 285] on span "Add On's:" at bounding box center [342, 292] width 202 height 14
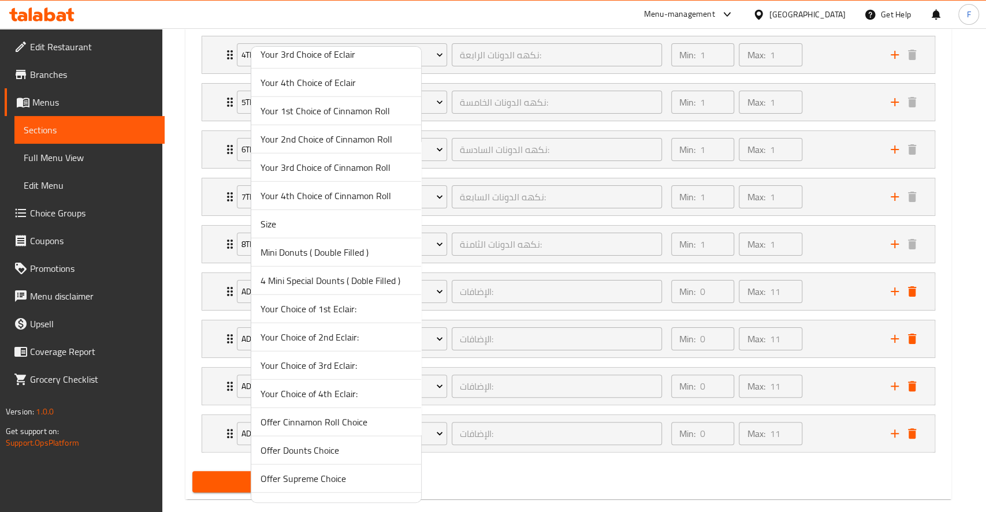
scroll to position [2122, 0]
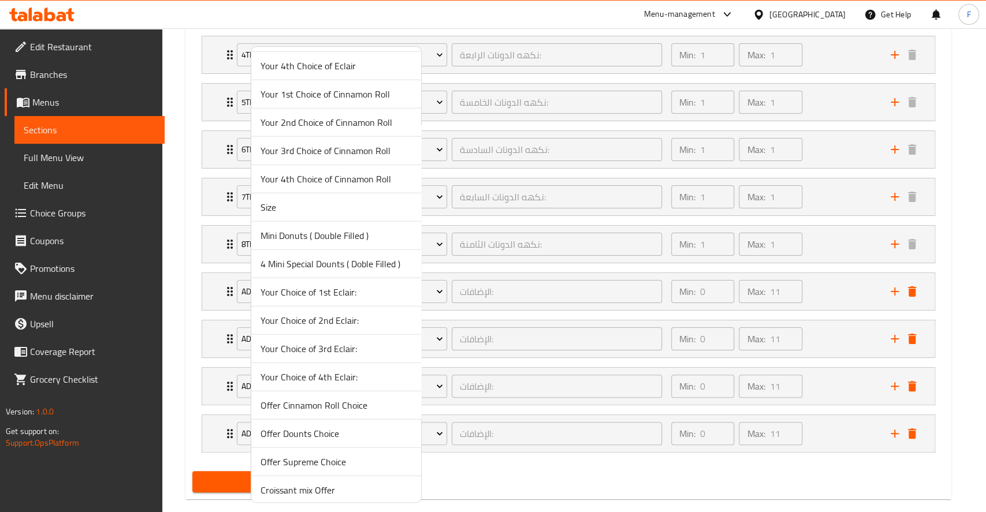
click at [511, 468] on div at bounding box center [493, 256] width 986 height 512
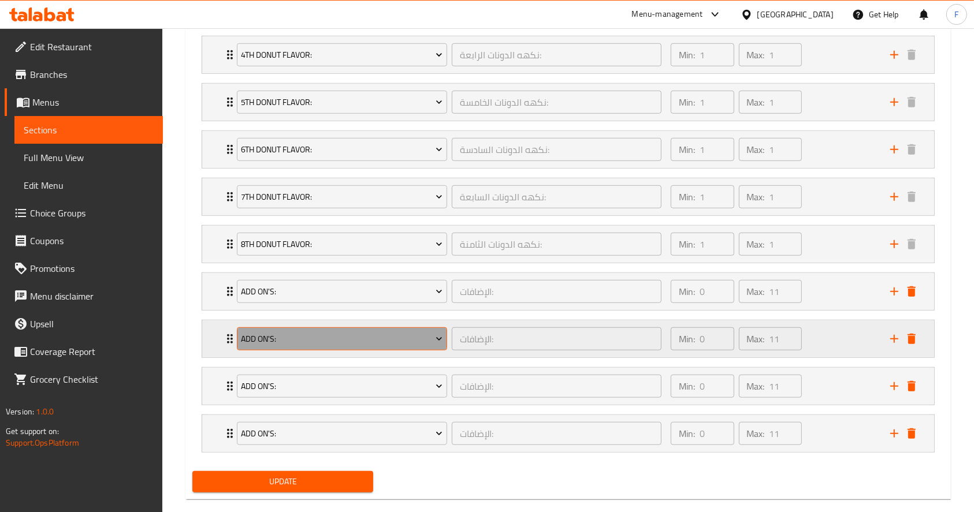
click at [396, 340] on span "Add On's:" at bounding box center [342, 339] width 202 height 14
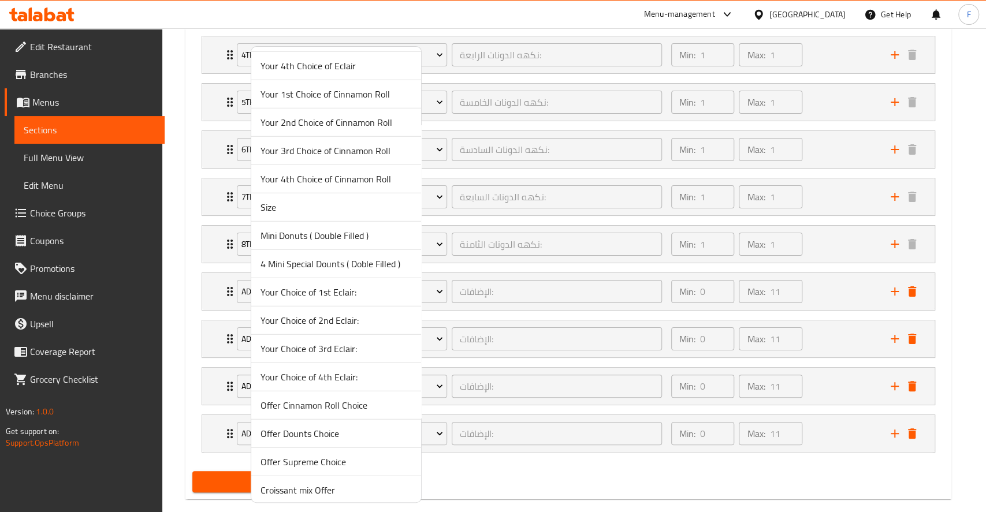
click at [472, 460] on div at bounding box center [493, 256] width 986 height 512
